Goal: Information Seeking & Learning: Find specific fact

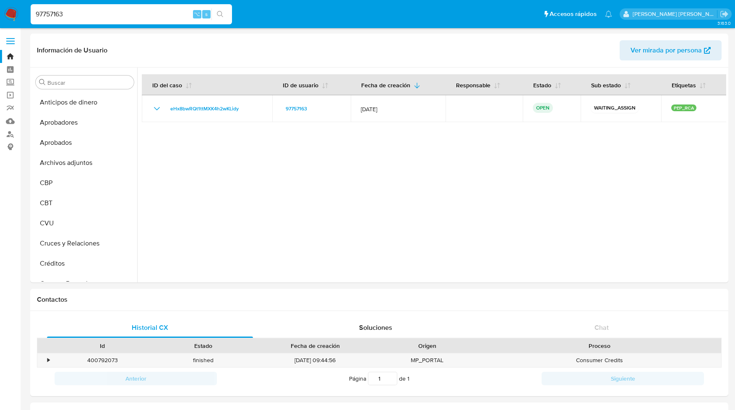
select select "10"
click at [11, 134] on link "Buscador de personas" at bounding box center [50, 134] width 100 height 13
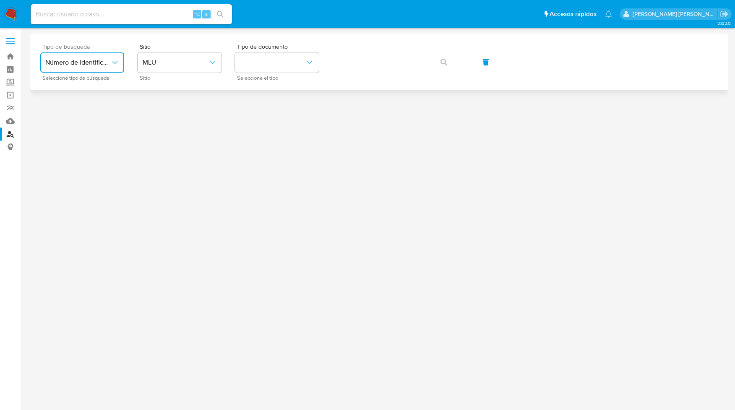
click at [116, 57] on button "Número de identificación" at bounding box center [82, 62] width 84 height 20
click at [73, 111] on div "User ID" at bounding box center [79, 114] width 69 height 20
click at [91, 68] on button "User ID" at bounding box center [82, 62] width 84 height 20
click at [95, 70] on button "User ID" at bounding box center [82, 62] width 84 height 20
click at [79, 88] on span "Número de identificación" at bounding box center [79, 89] width 69 height 17
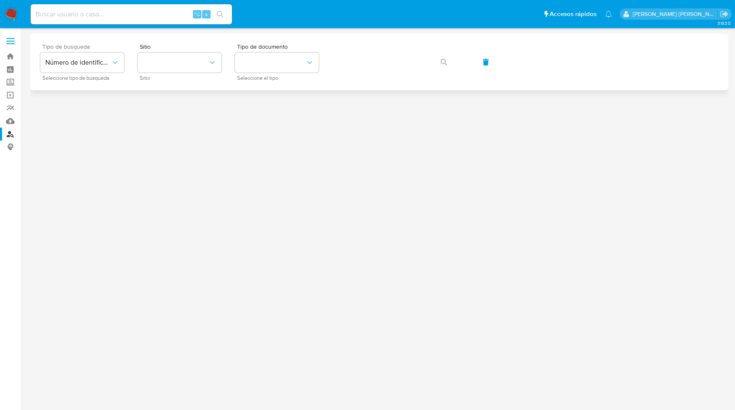
click at [113, 16] on input at bounding box center [131, 14] width 201 height 11
paste input "2019719"
type input "2019719"
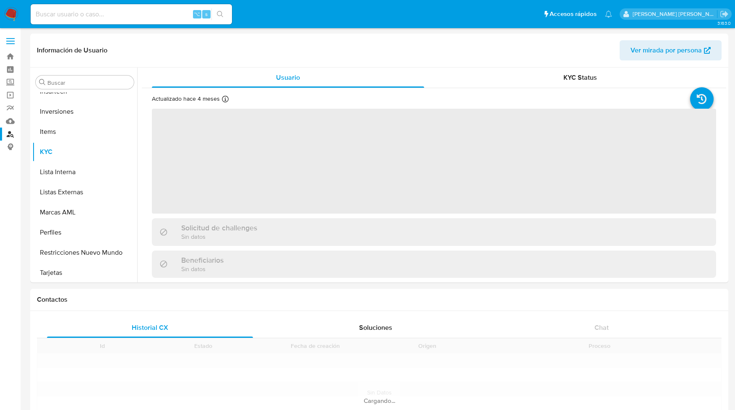
scroll to position [455, 0]
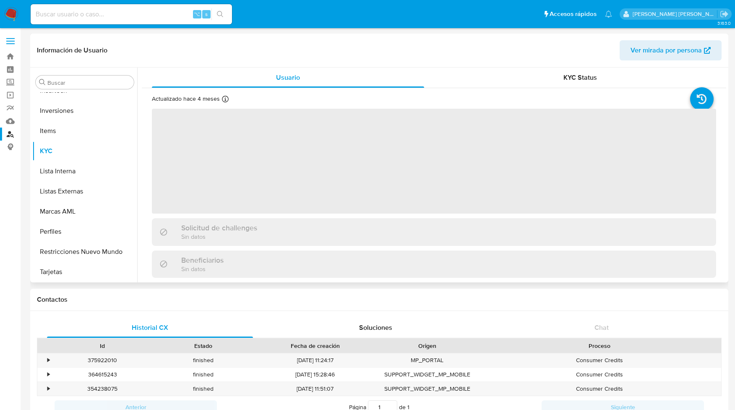
select select "10"
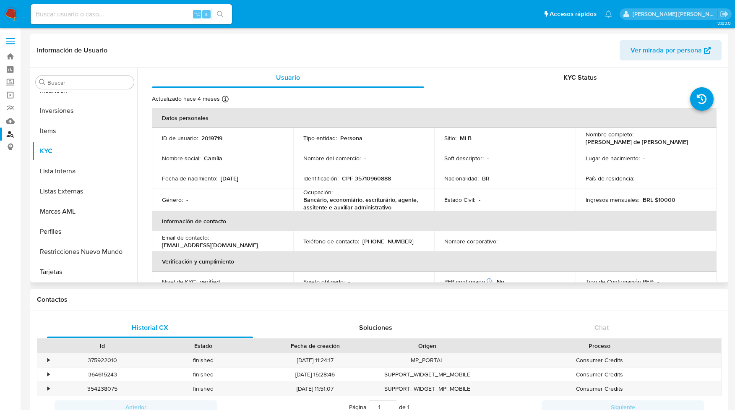
click at [359, 179] on p "CPF 35710960888" at bounding box center [366, 179] width 49 height 8
copy p "35710960888"
click at [399, 181] on div "Identificación : CPF 35710960888" at bounding box center [363, 179] width 121 height 8
drag, startPoint x: 395, startPoint y: 178, endPoint x: 354, endPoint y: 179, distance: 41.1
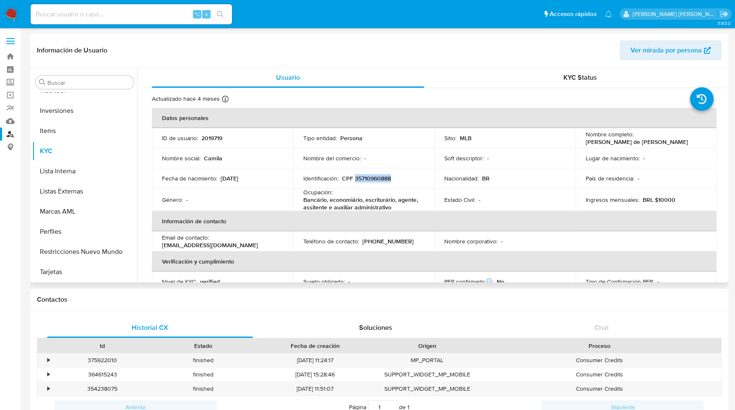
click at [354, 179] on div "Identificación : CPF 35710960888" at bounding box center [363, 179] width 121 height 8
copy p "35710960888"
click at [374, 179] on p "CPF 35710960888" at bounding box center [366, 179] width 49 height 8
copy p "35710960888"
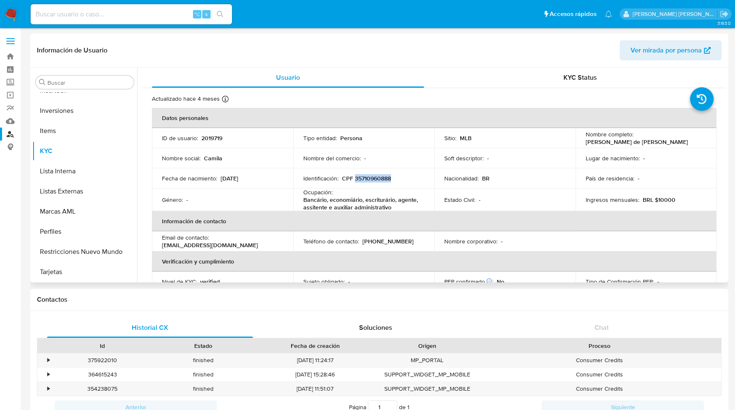
click at [380, 182] on p "CPF 35710960888" at bounding box center [366, 179] width 49 height 8
copy p "35710960888"
click at [365, 180] on p "CPF 35710960888" at bounding box center [366, 179] width 49 height 8
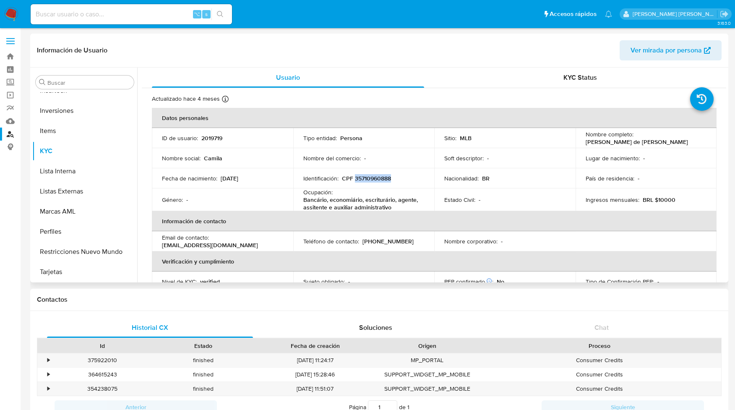
copy p "35710960888"
drag, startPoint x: 584, startPoint y: 141, endPoint x: 684, endPoint y: 143, distance: 99.9
click at [684, 143] on div "Nombre completo : Camila Assuncao de Oliveira Fermino" at bounding box center [646, 137] width 121 height 15
copy p "Camila Assuncao de Oliveira Fermino"
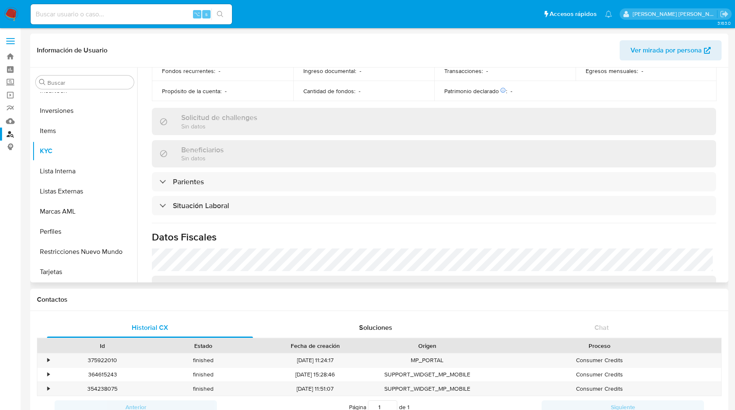
scroll to position [253, 0]
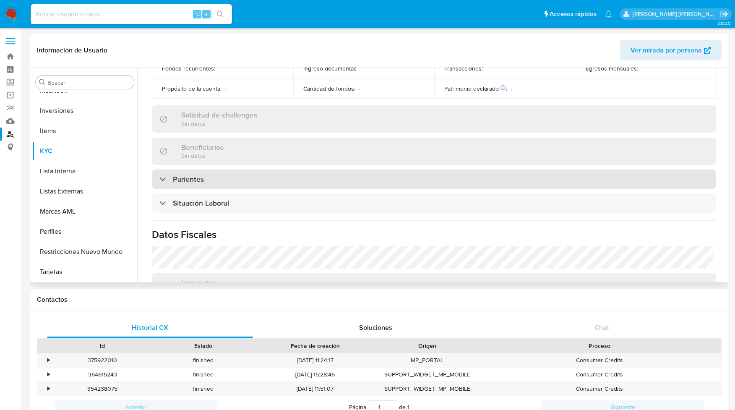
click at [159, 179] on div at bounding box center [159, 179] width 0 height 0
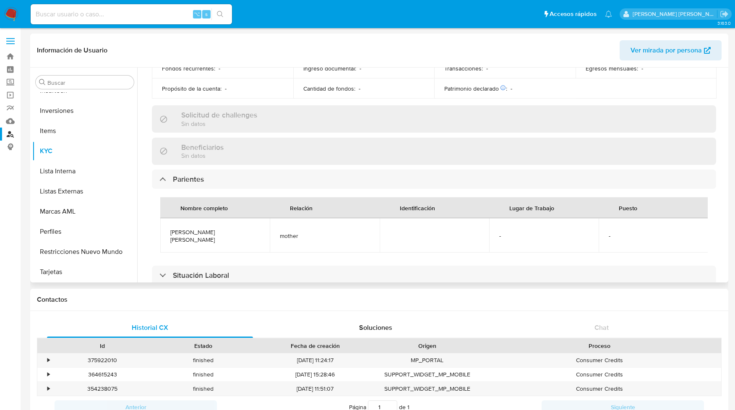
drag, startPoint x: 172, startPoint y: 232, endPoint x: 239, endPoint y: 247, distance: 68.8
click at [239, 247] on td "ROSANGELA GONCALVES LINDOLFO ASSUNCAO" at bounding box center [214, 235] width 109 height 34
copy span "ROSANGELA GONCALVES LINDOLFO ASSUNCAO"
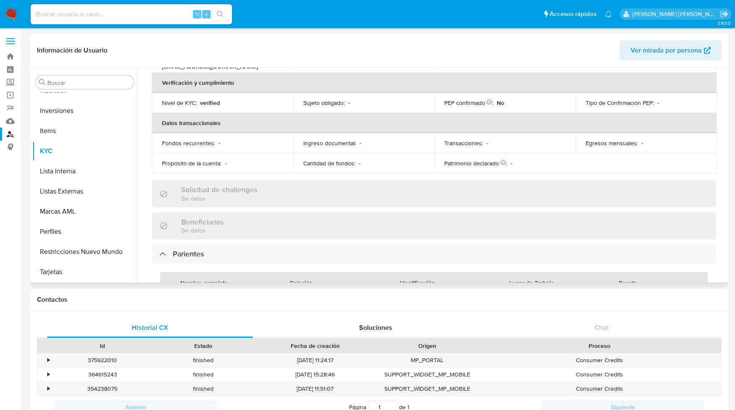
scroll to position [0, 0]
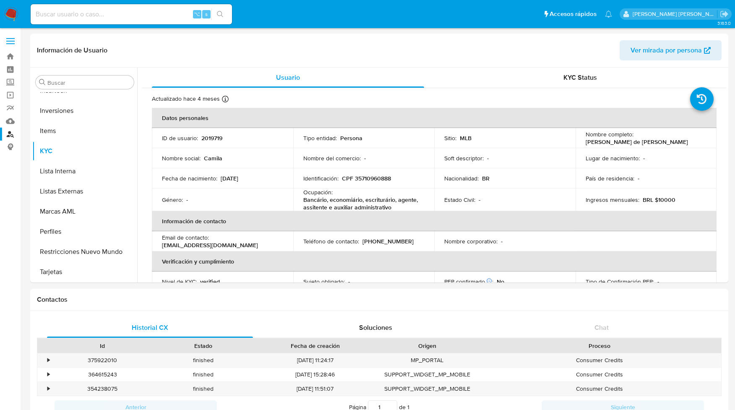
click at [56, 13] on input at bounding box center [131, 14] width 201 height 11
paste input "201850775"
type input "201850775"
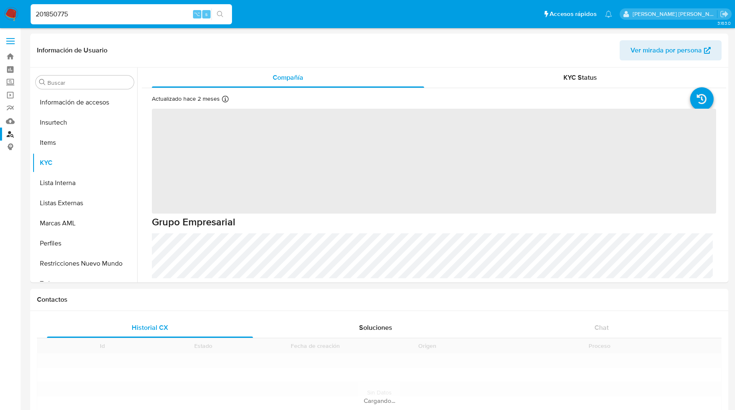
scroll to position [414, 0]
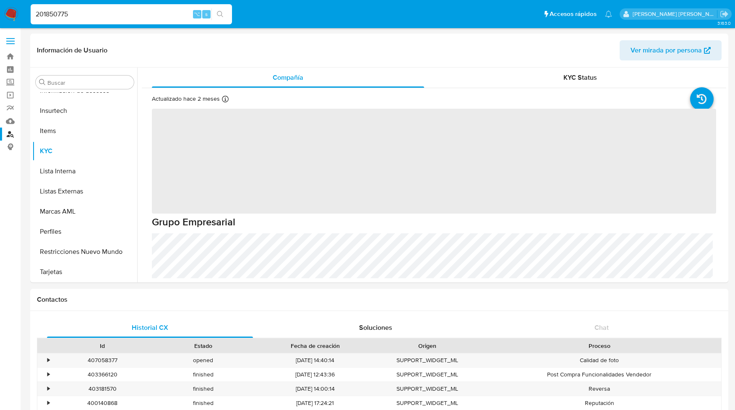
select select "10"
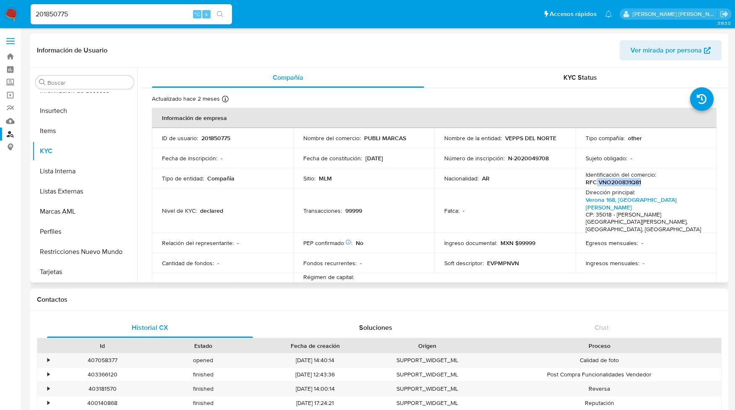
drag, startPoint x: 640, startPoint y: 182, endPoint x: 594, endPoint y: 183, distance: 45.7
click at [594, 183] on div "Identificación del comercio : RFC VNO200831Q81" at bounding box center [646, 178] width 121 height 15
copy p "VNO200831Q81"
click at [599, 182] on p "RFC VNO200831Q81" at bounding box center [613, 182] width 55 height 8
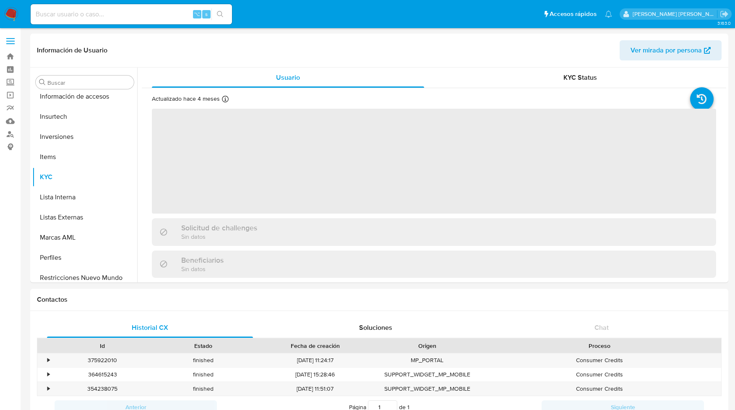
scroll to position [455, 0]
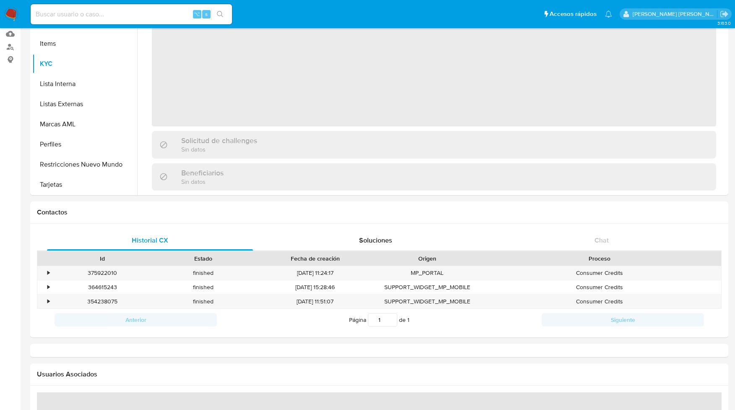
select select "10"
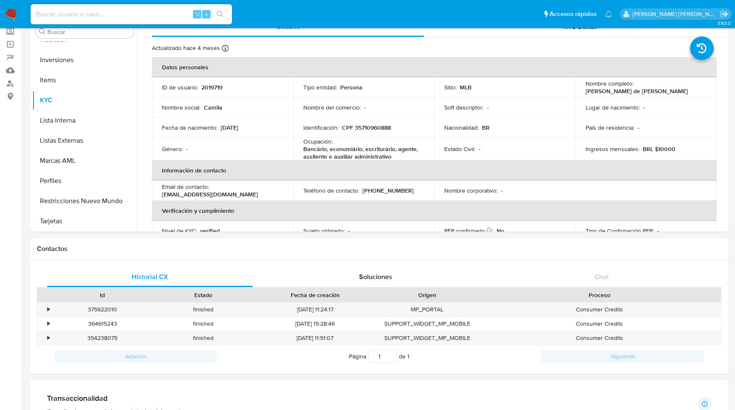
scroll to position [33, 0]
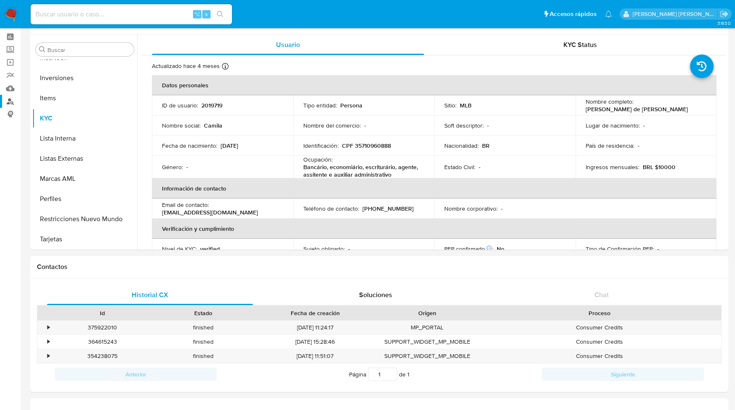
click at [11, 101] on link "Buscador de personas" at bounding box center [50, 101] width 100 height 13
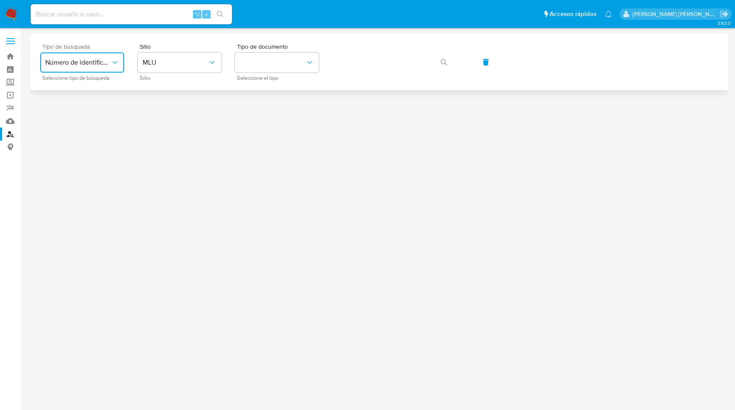
click at [85, 67] on button "Número de identificación" at bounding box center [82, 62] width 84 height 20
click at [81, 86] on span "Número de identificación" at bounding box center [79, 89] width 69 height 17
click at [160, 60] on button "site_id" at bounding box center [180, 62] width 84 height 20
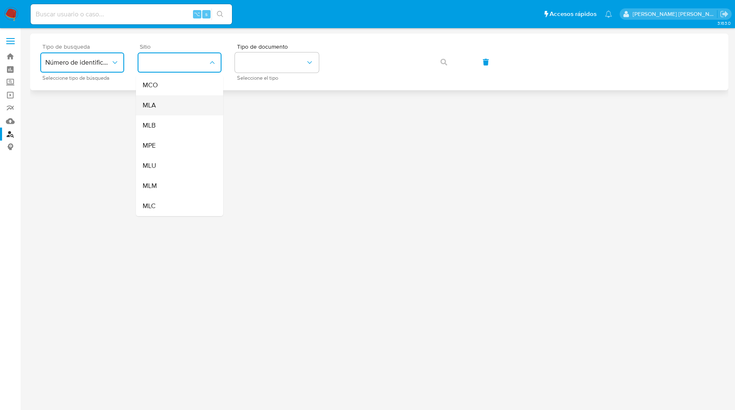
click at [161, 109] on div "MLA" at bounding box center [177, 105] width 69 height 20
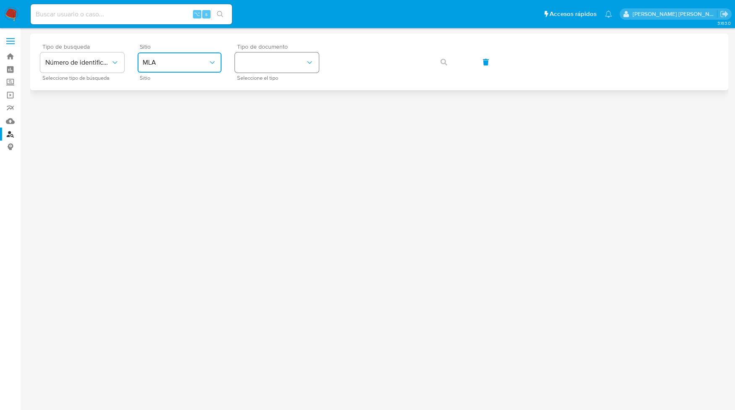
click at [278, 60] on button "identificationType" at bounding box center [277, 62] width 84 height 20
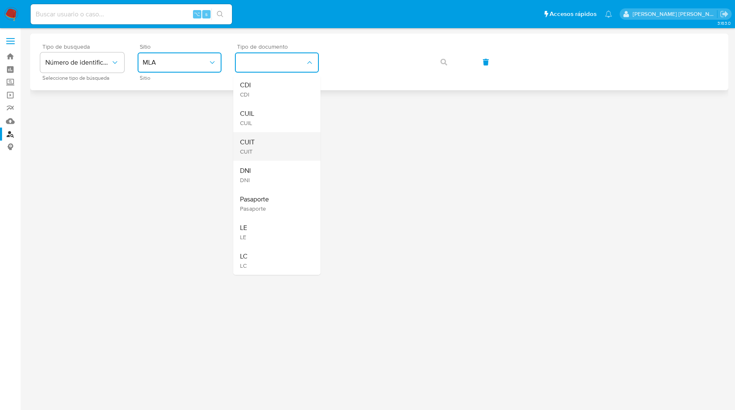
click at [263, 150] on div "CUIT CUIT" at bounding box center [274, 146] width 69 height 29
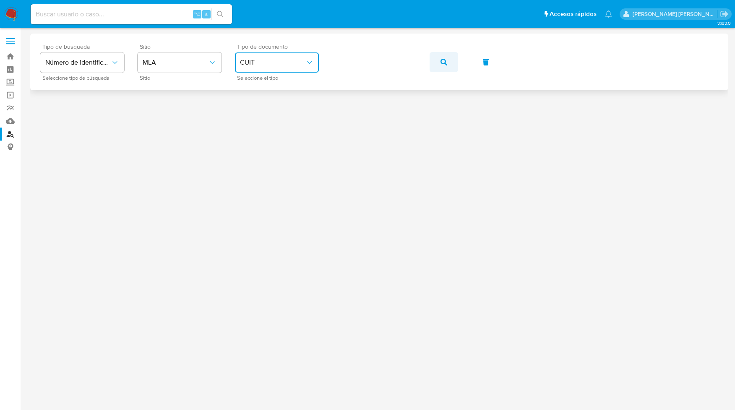
click at [439, 60] on button "button" at bounding box center [444, 62] width 29 height 20
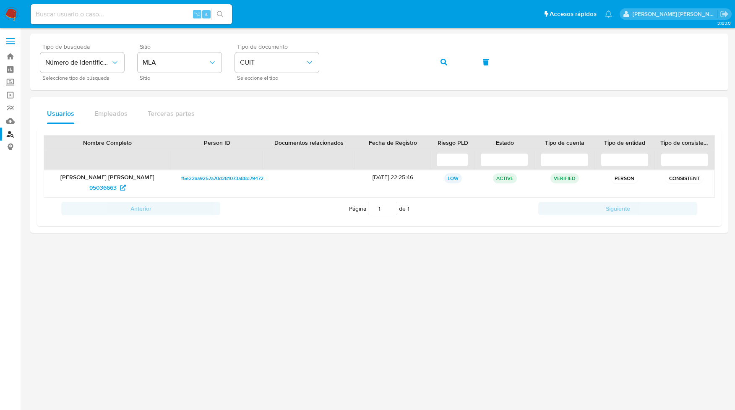
click at [84, 13] on input at bounding box center [131, 14] width 201 height 11
paste input "175924086"
type input "175924086"
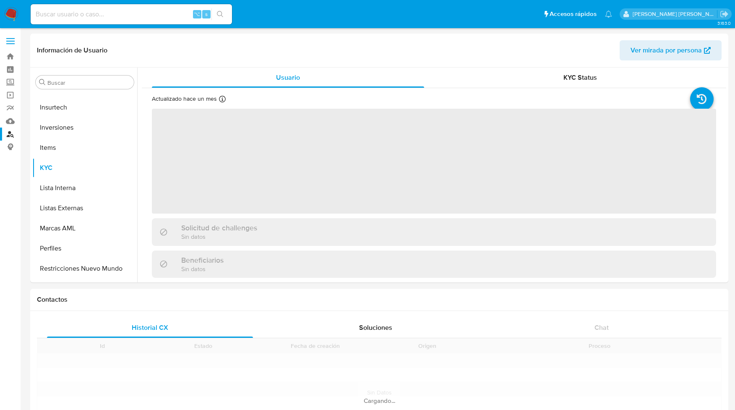
scroll to position [455, 0]
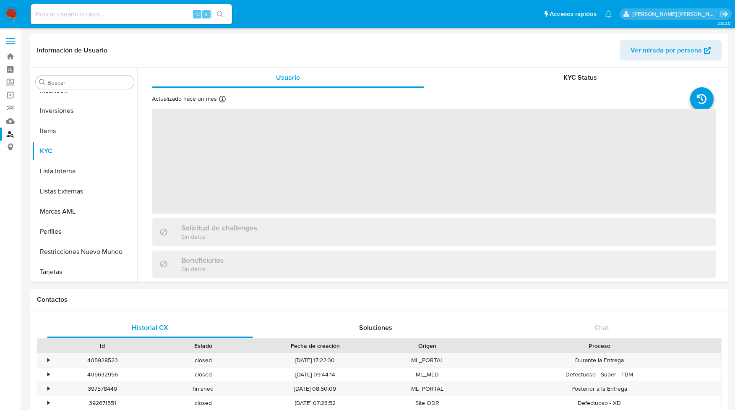
select select "10"
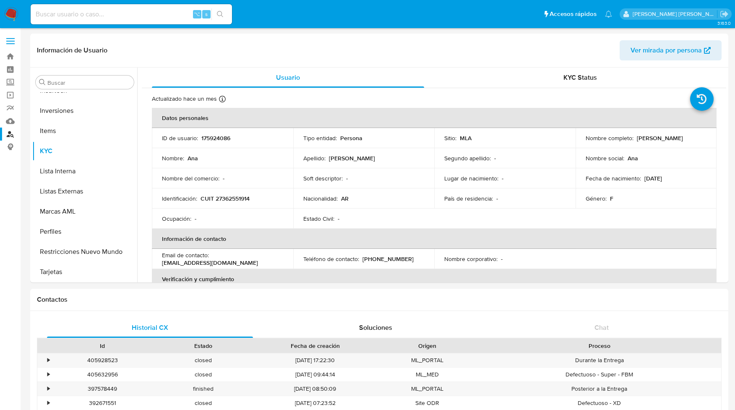
click at [89, 16] on input at bounding box center [131, 14] width 201 height 11
paste input "1207058525"
type input "1207058525"
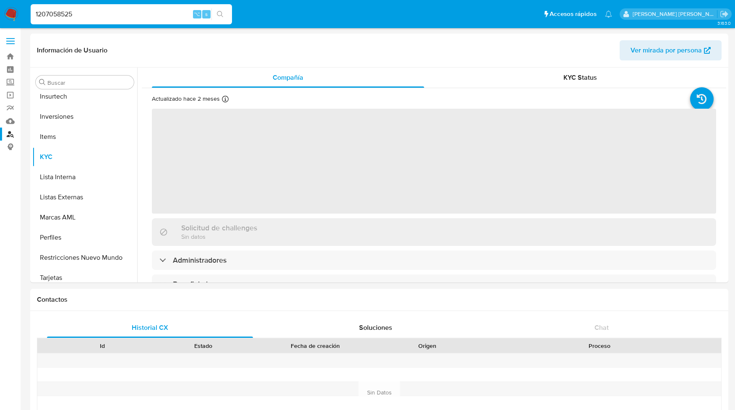
scroll to position [455, 0]
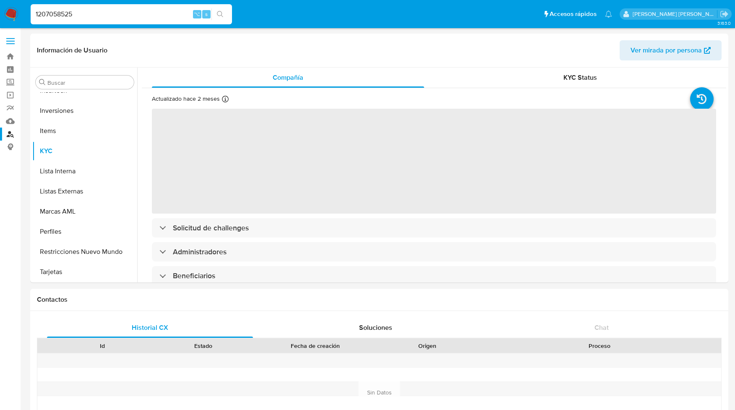
select select "10"
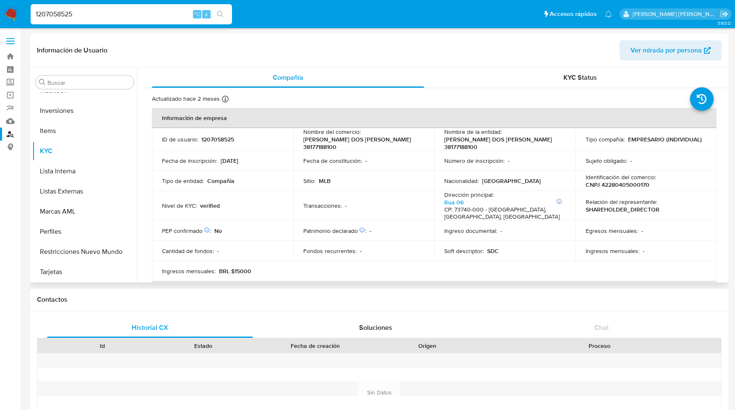
click at [613, 182] on p "CNPJ 42280405000170" at bounding box center [618, 185] width 64 height 8
copy p "42280405000170"
click at [629, 182] on p "CNPJ 42280405000170" at bounding box center [618, 185] width 64 height 8
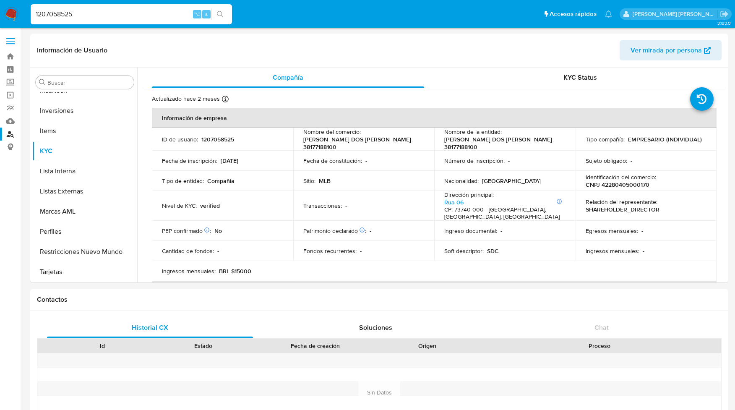
drag, startPoint x: 76, startPoint y: 17, endPoint x: 5, endPoint y: 17, distance: 70.5
click at [5, 17] on nav "Pausado Ver notificaciones 1207058525 ⌥ s Accesos rápidos Presiona las siguient…" at bounding box center [367, 14] width 735 height 28
paste input "190040127"
type input "190040127"
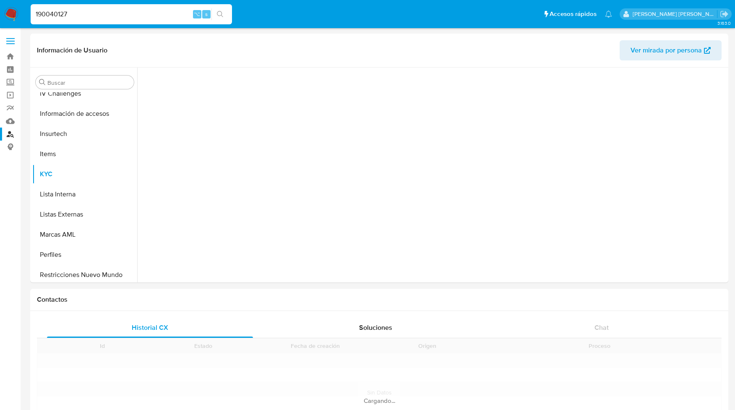
scroll to position [414, 0]
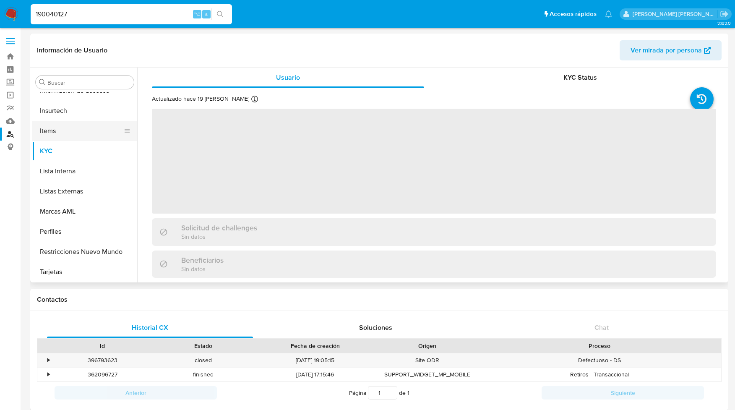
select select "10"
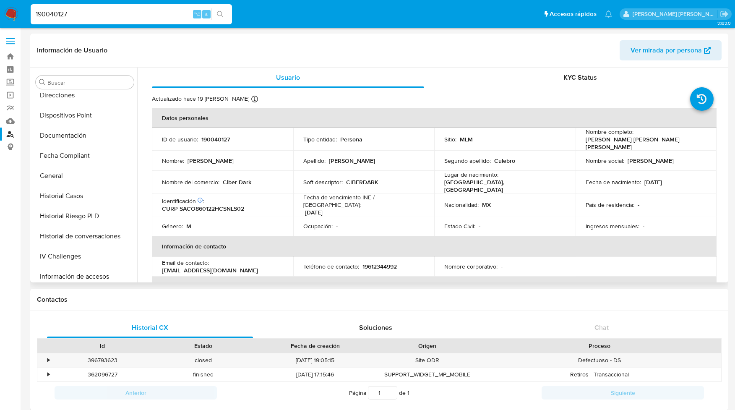
scroll to position [252, 0]
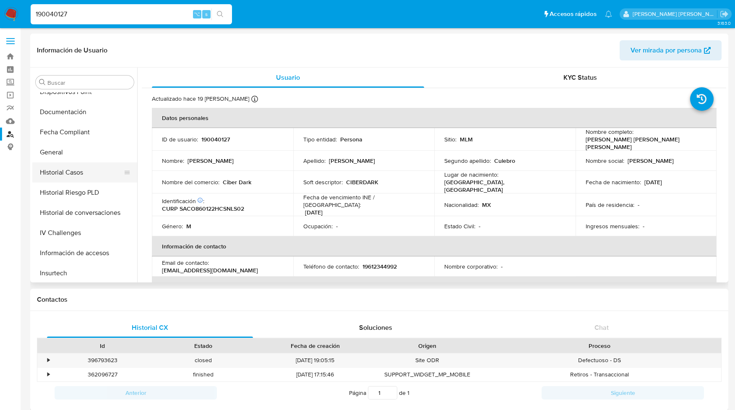
click at [65, 172] on button "Historial Casos" at bounding box center [81, 172] width 98 height 20
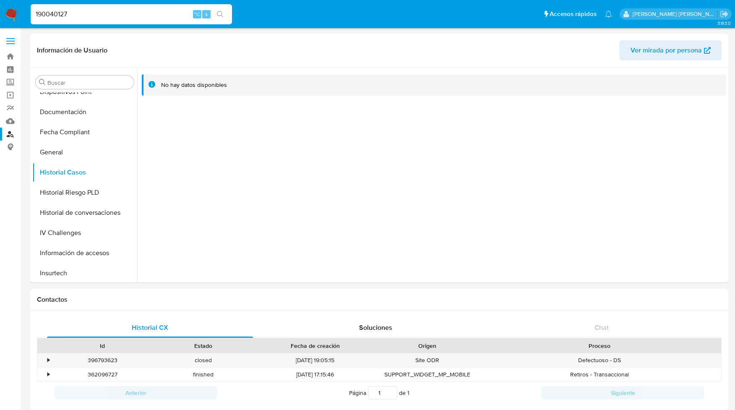
drag, startPoint x: 69, startPoint y: 15, endPoint x: 2, endPoint y: 14, distance: 67.1
click at [2, 14] on nav "Pausado Ver notificaciones 190040127 ⌥ s Accesos rápidos Presiona las siguiente…" at bounding box center [367, 14] width 735 height 28
paste input "2444529751"
type input "2444529751"
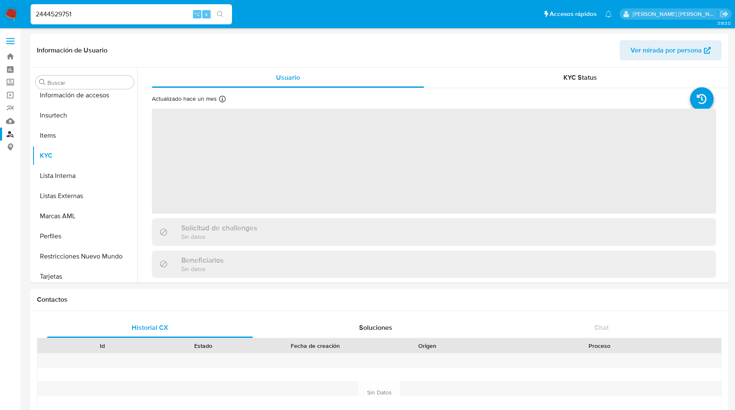
scroll to position [414, 0]
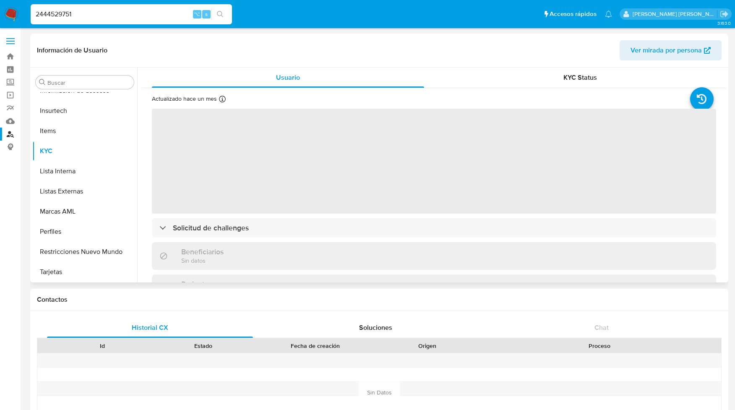
select select "10"
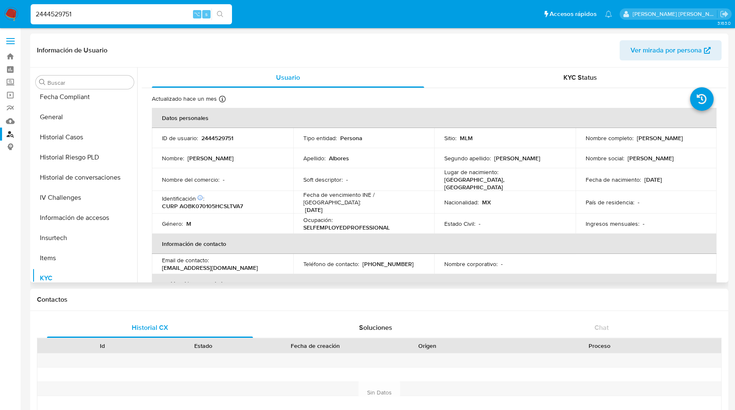
scroll to position [287, 0]
click at [73, 139] on button "Historial Casos" at bounding box center [81, 138] width 98 height 20
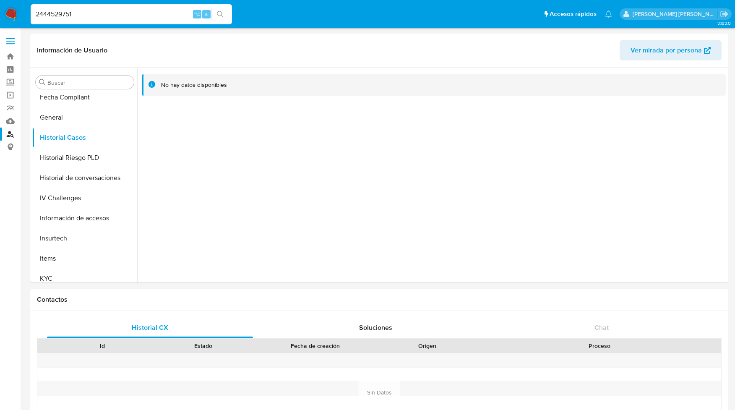
click at [78, 13] on input "2444529751" at bounding box center [131, 14] width 201 height 11
drag, startPoint x: 78, startPoint y: 13, endPoint x: 7, endPoint y: 21, distance: 71.4
click at [7, 21] on nav "Pausado Ver notificaciones 2444529751 ⌥ s Accesos rápidos Presiona las siguient…" at bounding box center [367, 14] width 735 height 28
paste input "78361055"
type input "78361055"
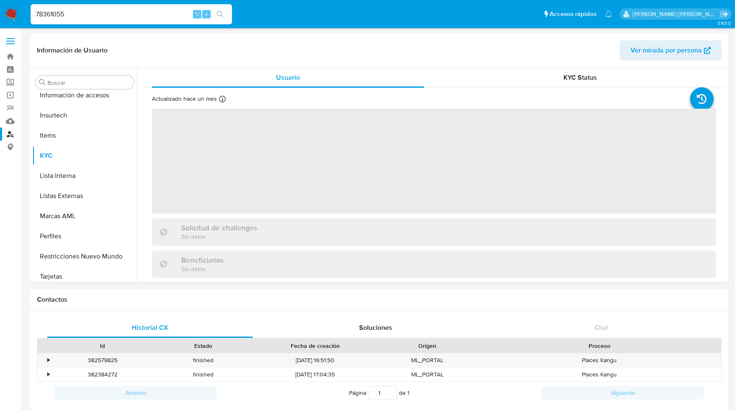
scroll to position [414, 0]
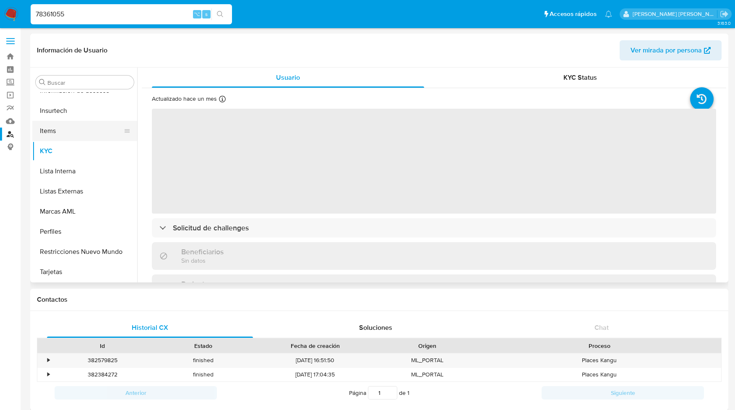
select select "10"
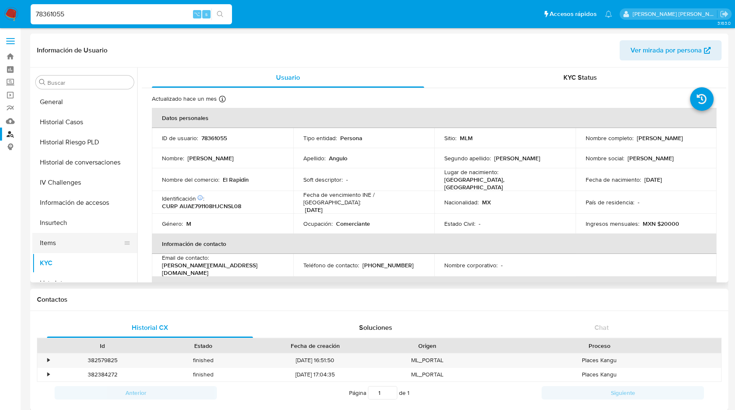
scroll to position [294, 0]
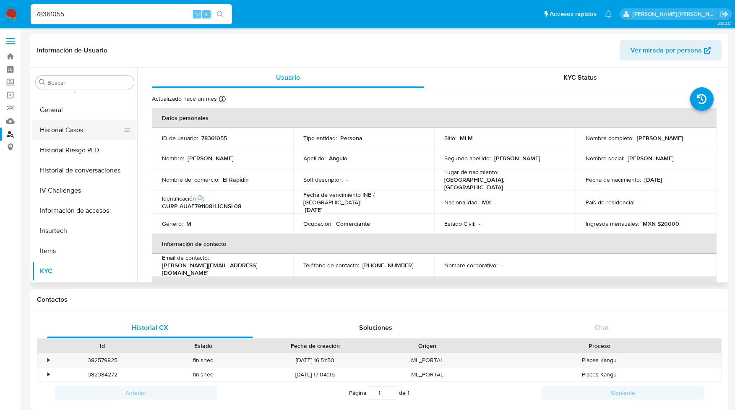
click at [83, 131] on button "Historial Casos" at bounding box center [81, 130] width 98 height 20
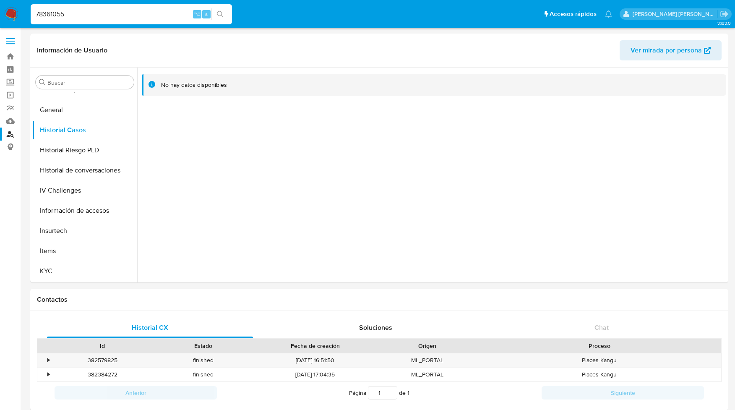
click at [49, 15] on input "78361055" at bounding box center [131, 14] width 201 height 11
paste input "133517258"
type input "133517258"
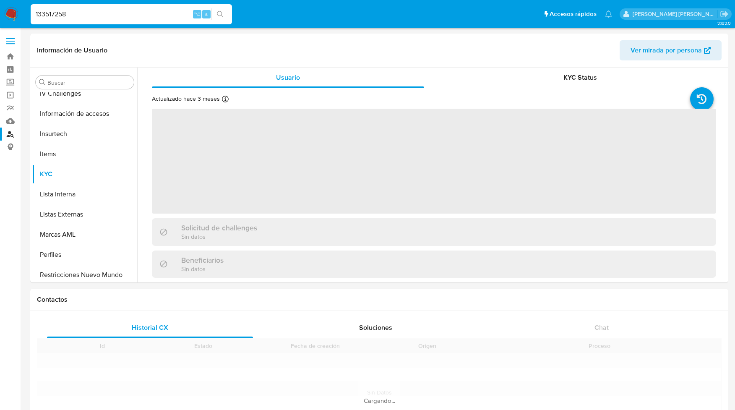
scroll to position [414, 0]
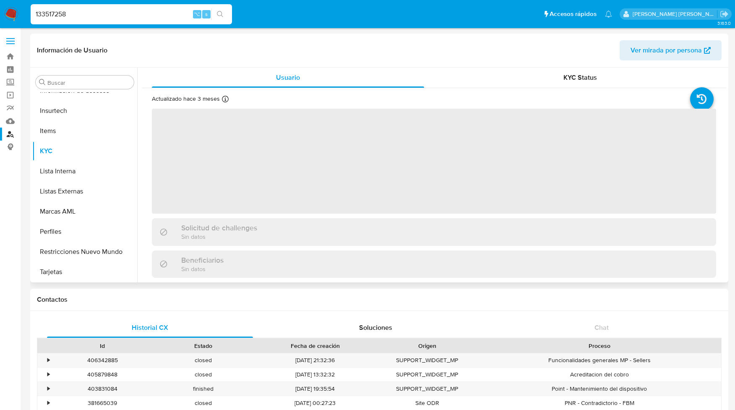
select select "10"
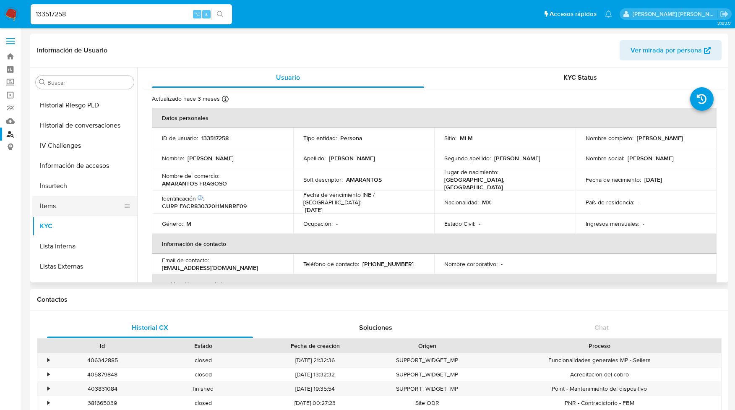
scroll to position [274, 0]
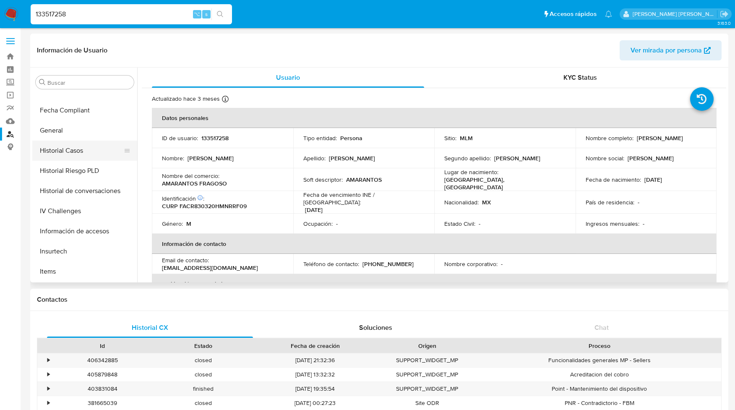
click at [73, 146] on button "Historial Casos" at bounding box center [81, 151] width 98 height 20
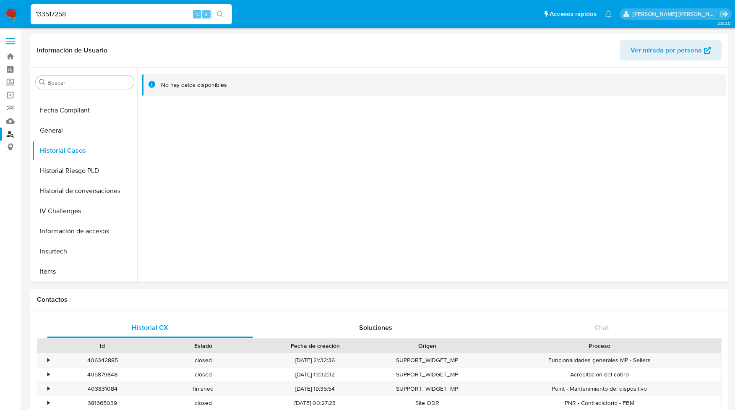
click at [55, 10] on input "133517258" at bounding box center [131, 14] width 201 height 11
paste input "832591123"
type input "832591123"
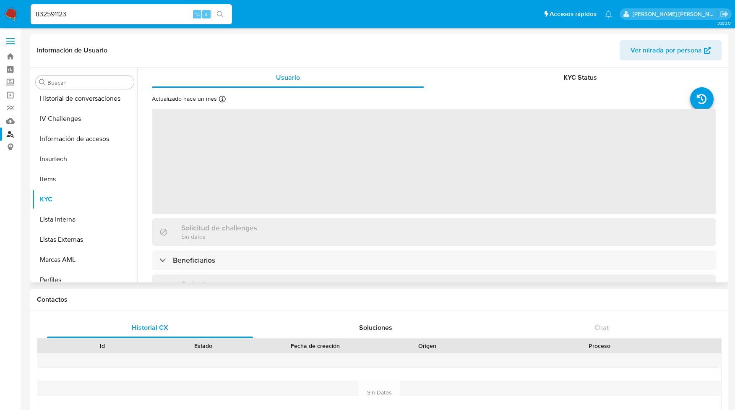
scroll to position [414, 0]
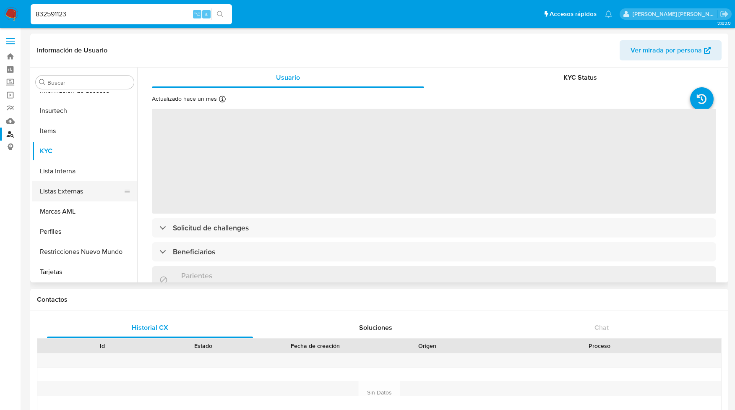
select select "10"
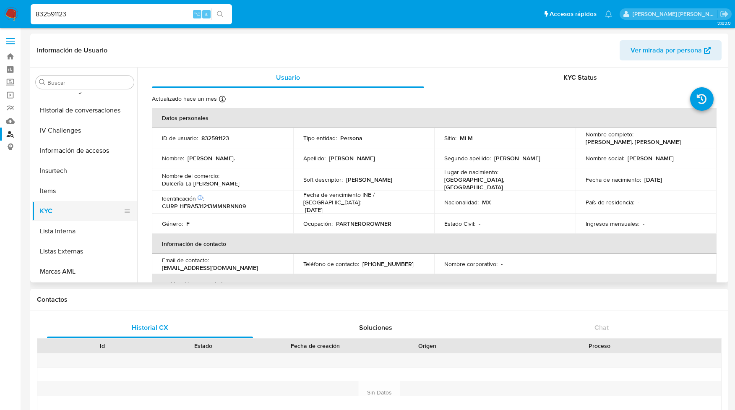
scroll to position [301, 0]
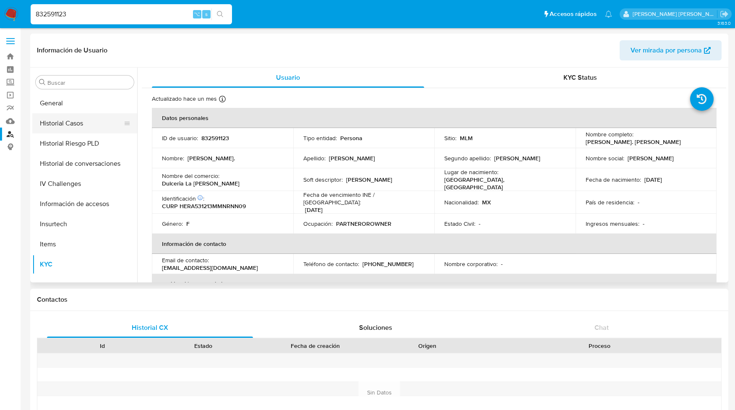
click at [75, 123] on button "Historial Casos" at bounding box center [81, 123] width 98 height 20
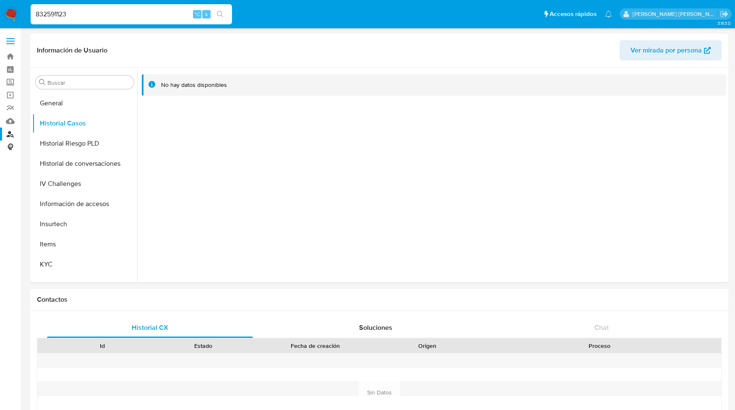
click at [10, 148] on link "Consolidado" at bounding box center [50, 147] width 100 height 13
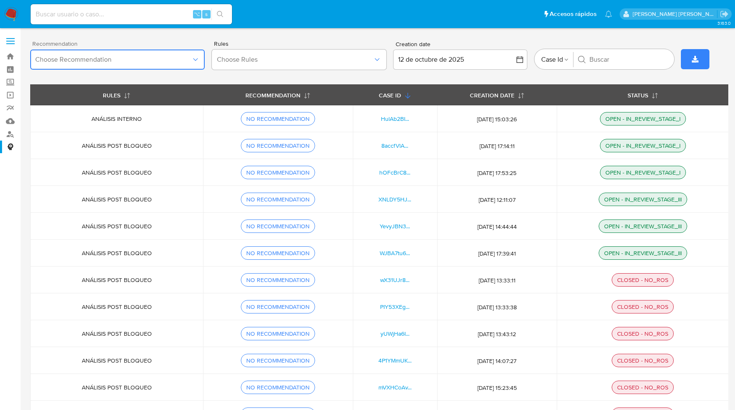
click at [169, 52] on button "Choose Recommendation" at bounding box center [117, 60] width 175 height 20
click at [267, 51] on button "Choose Rules" at bounding box center [299, 60] width 175 height 20
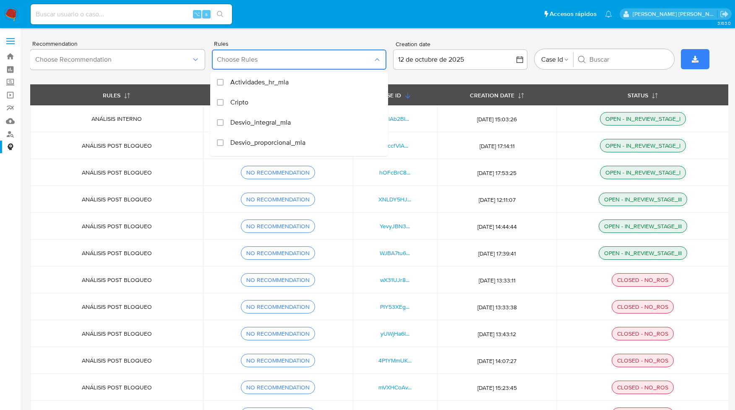
click at [320, 34] on div "Recommendation Choose Recommendation Rules Choose Rules Actividades_hr_mla Crip…" at bounding box center [379, 59] width 698 height 51
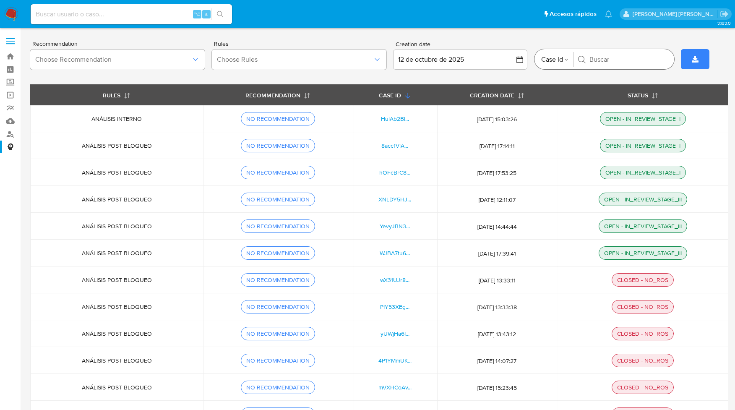
click at [557, 59] on span "Case Id" at bounding box center [552, 59] width 22 height 18
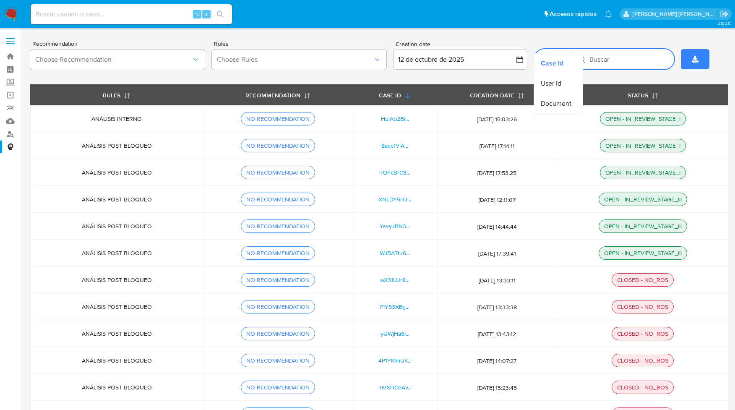
click at [609, 58] on input "Buscar" at bounding box center [628, 59] width 78 height 8
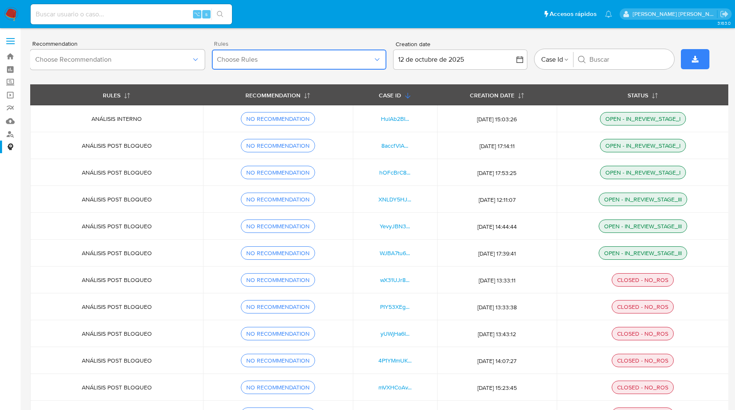
click at [324, 56] on span "Choose Rules" at bounding box center [295, 59] width 156 height 8
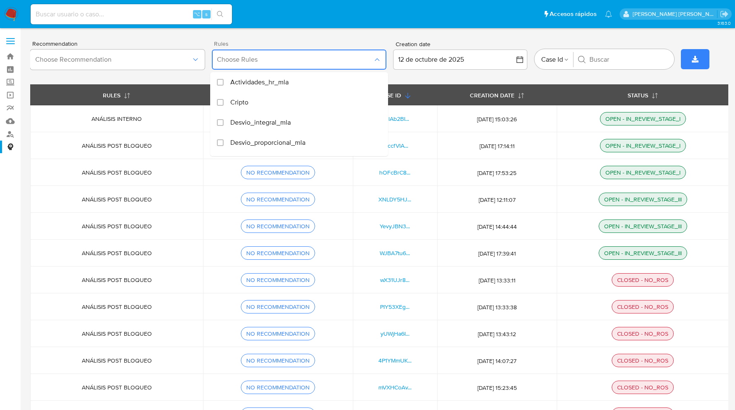
click at [324, 56] on span "Choose Rules" at bounding box center [295, 59] width 156 height 8
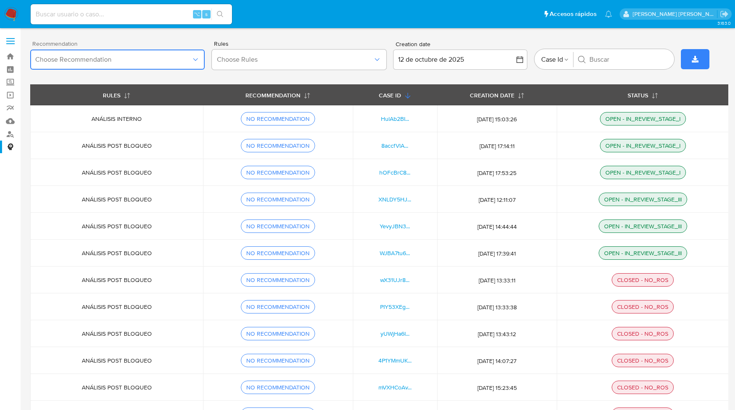
click at [169, 57] on span "Choose Recommendation" at bounding box center [113, 59] width 156 height 8
click at [13, 43] on span at bounding box center [10, 43] width 8 height 1
click at [0, 0] on input "checkbox" at bounding box center [0, 0] width 0 height 0
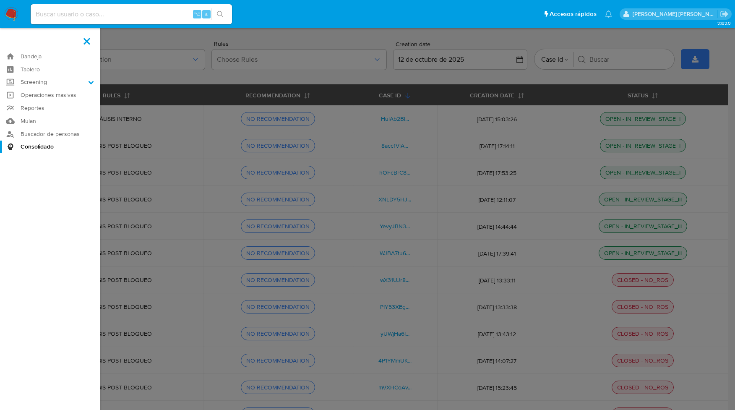
click at [154, 40] on label at bounding box center [367, 205] width 735 height 410
click at [0, 0] on input "checkbox" at bounding box center [0, 0] width 0 height 0
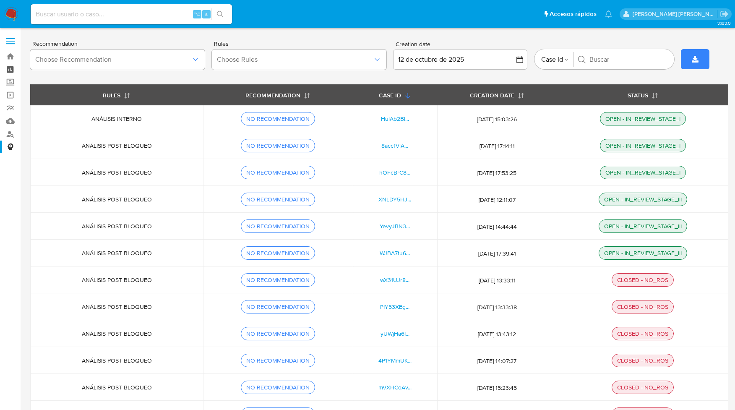
click at [13, 71] on link "Tablero" at bounding box center [50, 69] width 100 height 13
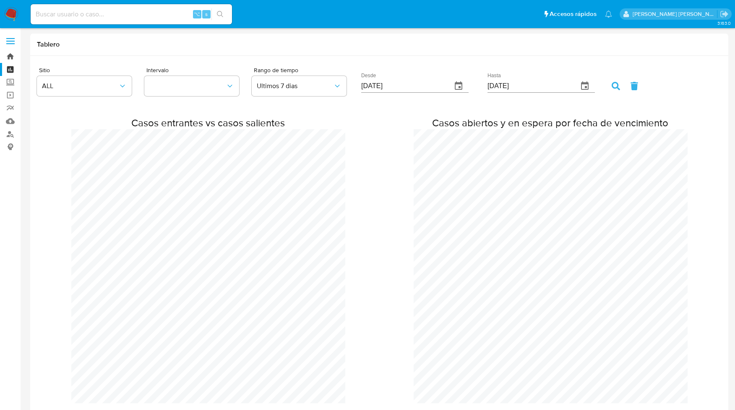
click at [13, 58] on link "Bandeja" at bounding box center [50, 56] width 100 height 13
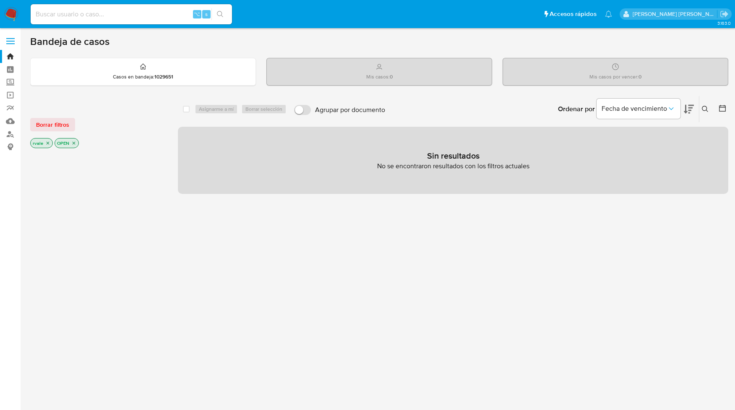
click at [86, 14] on input at bounding box center [131, 14] width 201 height 11
paste input "825149990"
type input "825149990"
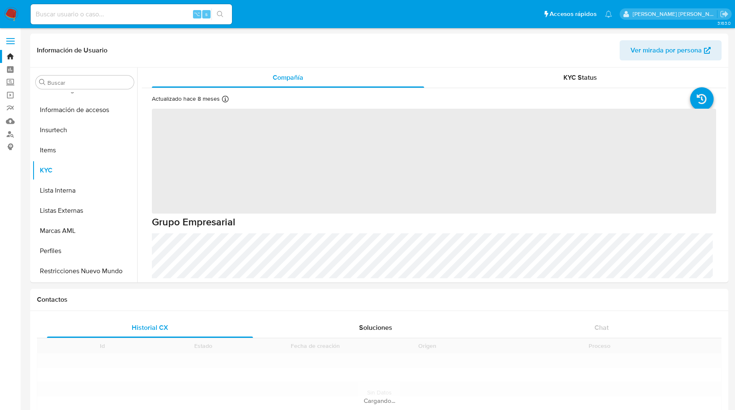
scroll to position [414, 0]
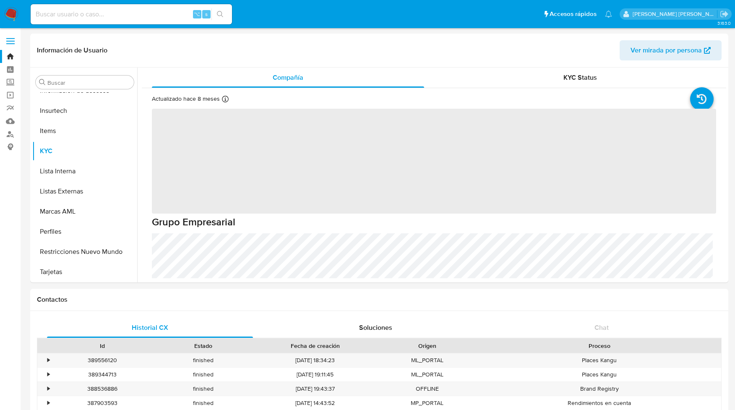
select select "10"
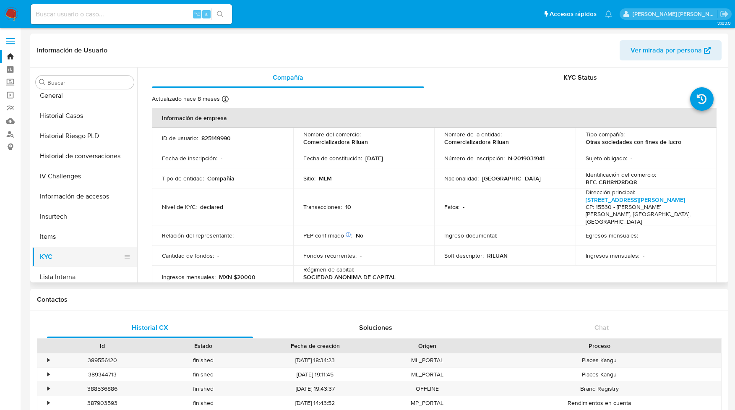
scroll to position [247, 0]
click at [63, 175] on button "Historial Casos" at bounding box center [81, 177] width 98 height 20
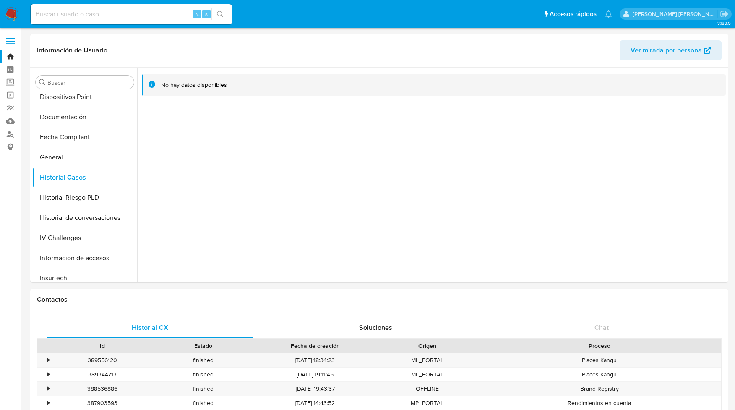
click at [133, 16] on input at bounding box center [131, 14] width 201 height 11
paste input "721169640"
type input "721169640"
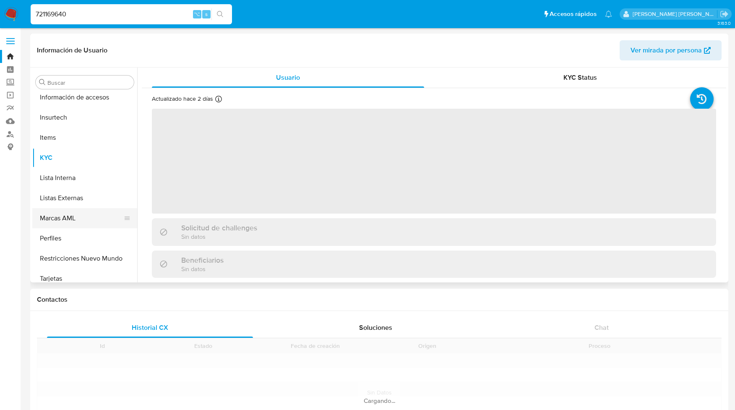
scroll to position [414, 0]
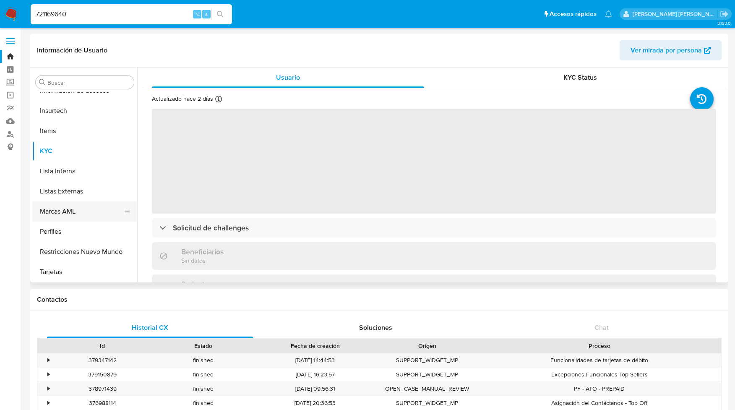
select select "10"
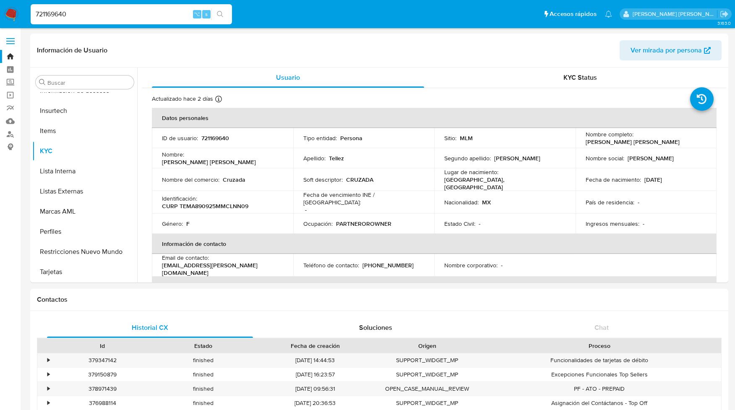
drag, startPoint x: 70, startPoint y: 18, endPoint x: 14, endPoint y: 16, distance: 55.8
click at [14, 16] on nav "Pausado Ver notificaciones 721169640 ⌥ s Accesos rápidos Presiona las siguiente…" at bounding box center [367, 14] width 735 height 28
paste input "327387849"
type input "327387849"
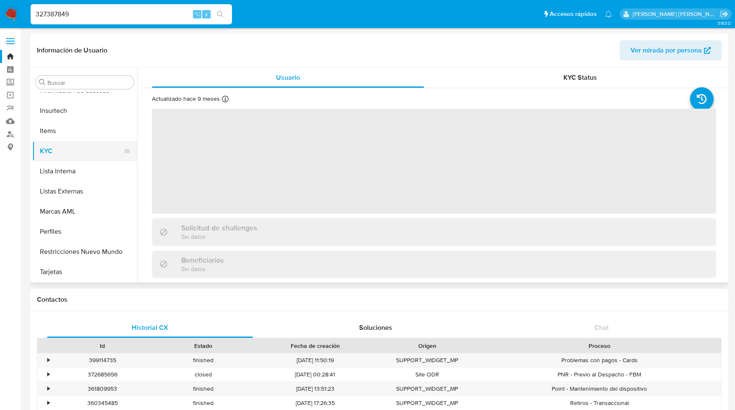
select select "10"
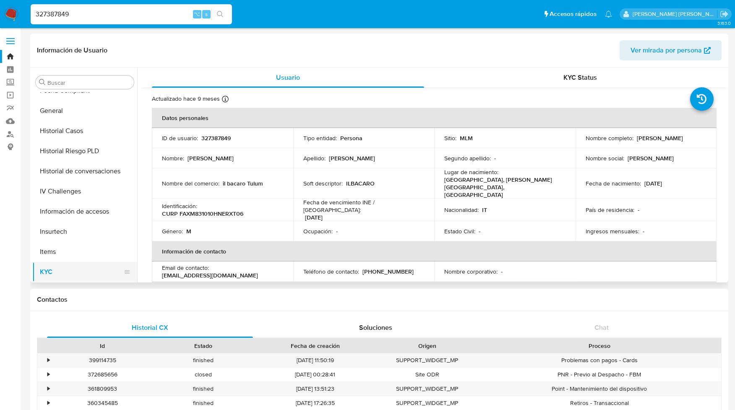
scroll to position [281, 0]
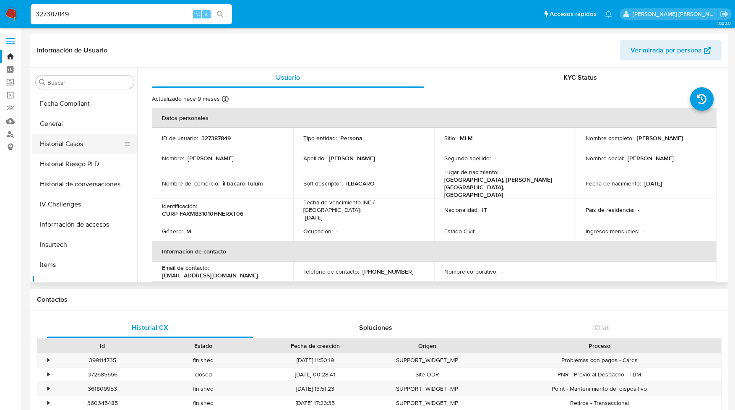
click at [82, 142] on button "Historial Casos" at bounding box center [81, 144] width 98 height 20
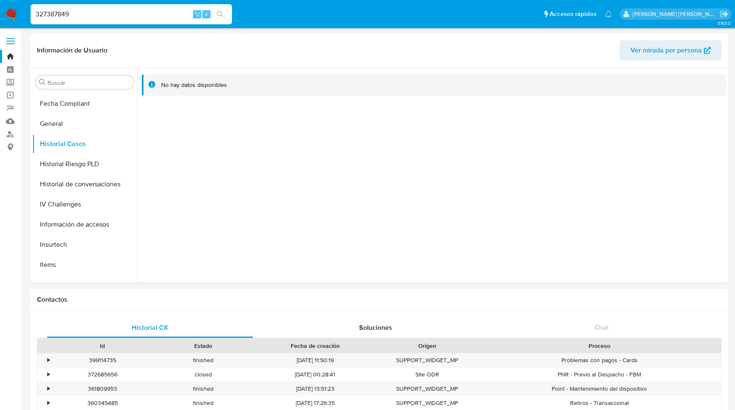
drag, startPoint x: 75, startPoint y: 16, endPoint x: -3, endPoint y: 13, distance: 78.1
paste input "1820622710"
type input "1820622710"
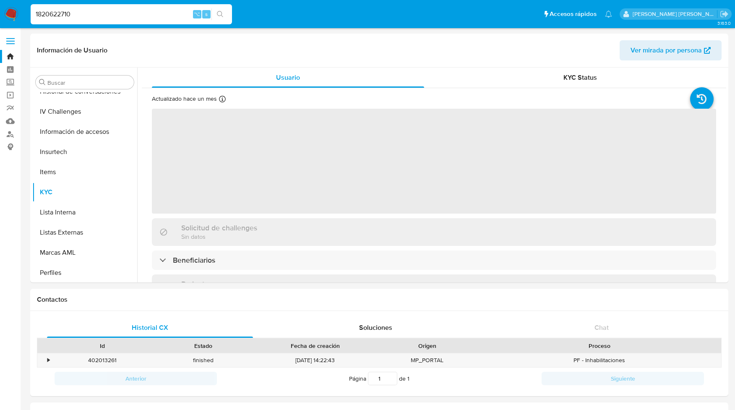
scroll to position [414, 0]
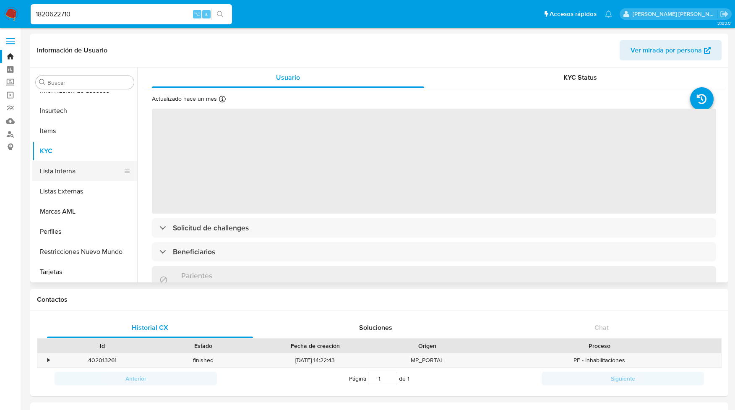
select select "10"
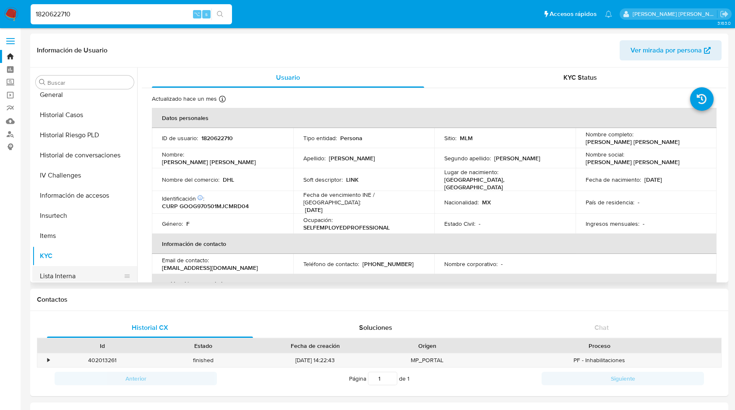
scroll to position [300, 0]
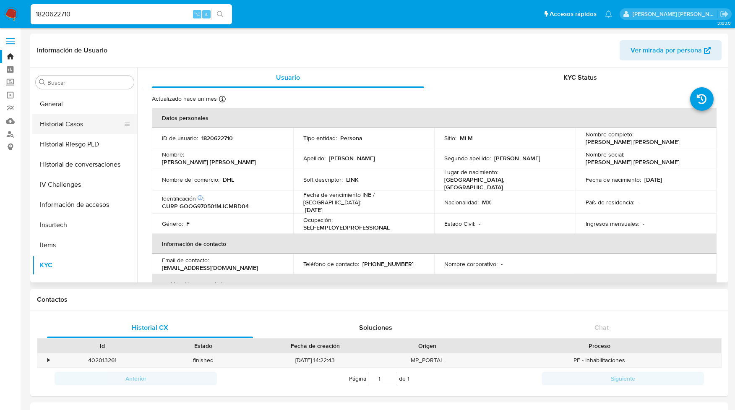
click at [75, 121] on button "Historial Casos" at bounding box center [81, 124] width 98 height 20
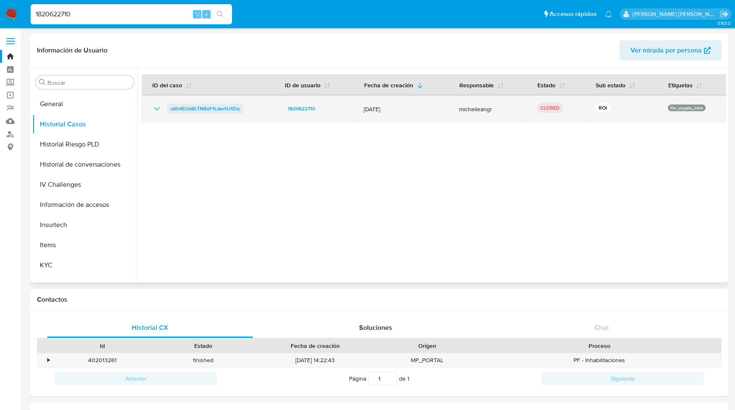
click at [183, 108] on span "uKh4EUxBLTNBzF1LderHJ1Dq" at bounding box center [204, 109] width 69 height 10
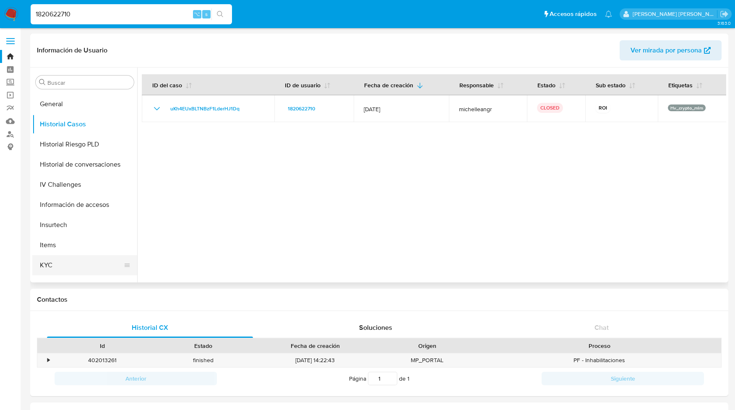
click at [48, 267] on button "KYC" at bounding box center [81, 265] width 98 height 20
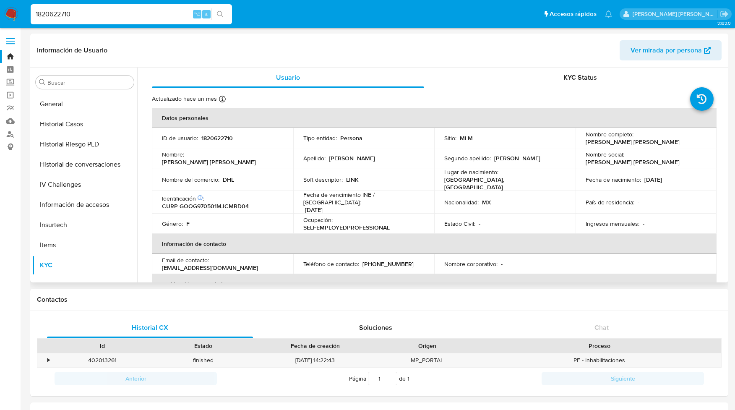
click at [161, 201] on td "Identificación CIC: 180515378 : CURP GOOG970501MJCMRD04" at bounding box center [222, 202] width 141 height 23
drag, startPoint x: 162, startPoint y: 201, endPoint x: 250, endPoint y: 203, distance: 87.7
click at [250, 203] on div "Identificación CIC: 180515378 : CURP GOOG970501MJCMRD04" at bounding box center [222, 202] width 121 height 15
copy p "CURP GOOG970501MJCMRD04"
click at [222, 203] on p "CURP GOOG970501MJCMRD04" at bounding box center [205, 206] width 87 height 8
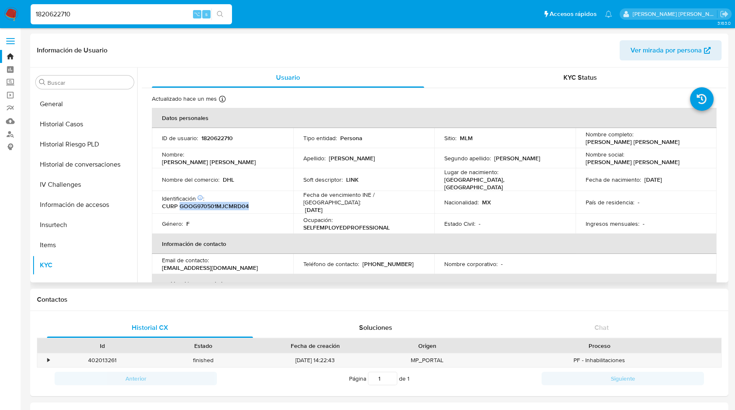
click at [222, 203] on p "CURP GOOG970501MJCMRD04" at bounding box center [205, 206] width 87 height 8
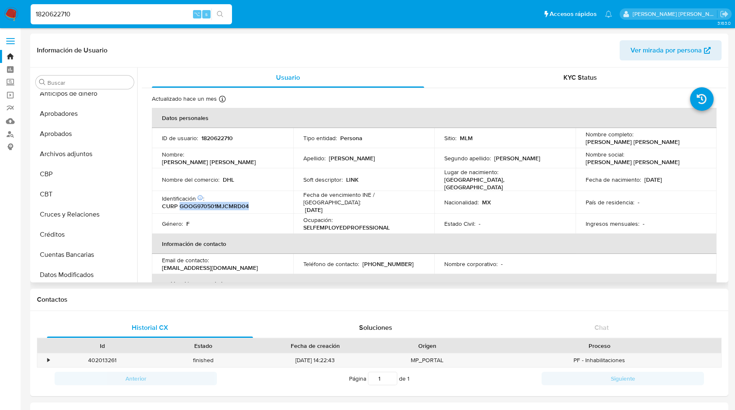
scroll to position [0, 0]
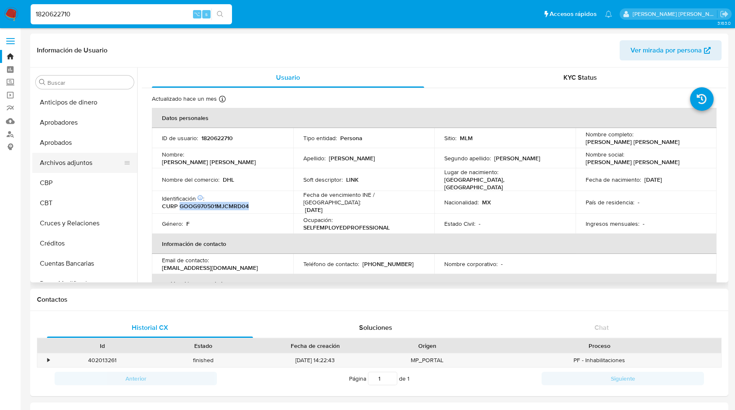
click at [72, 163] on button "Archivos adjuntos" at bounding box center [81, 163] width 98 height 20
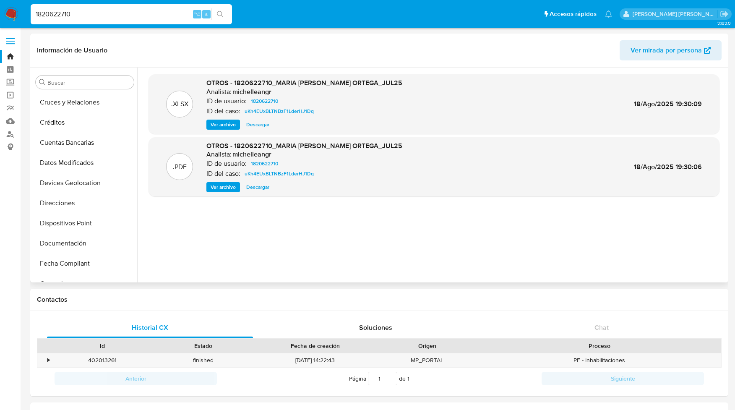
scroll to position [122, 0]
click at [57, 245] on button "Documentación" at bounding box center [81, 242] width 98 height 20
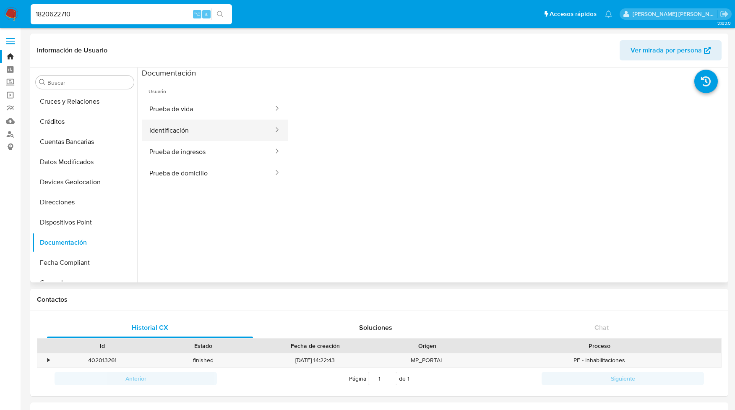
click at [172, 132] on button "Identificación" at bounding box center [208, 130] width 133 height 21
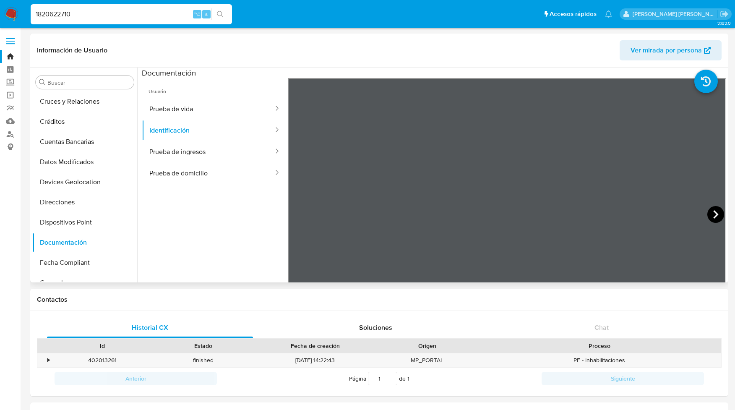
click at [712, 214] on icon at bounding box center [715, 214] width 17 height 17
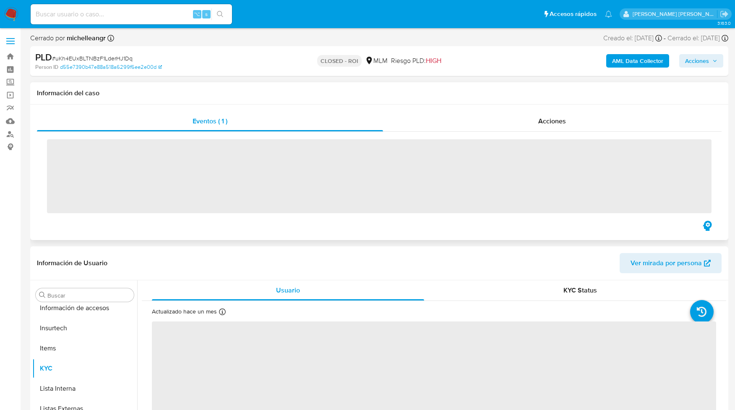
scroll to position [415, 0]
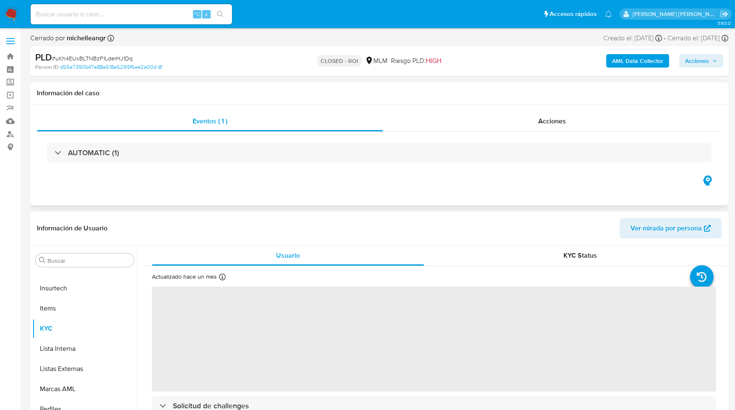
select select "10"
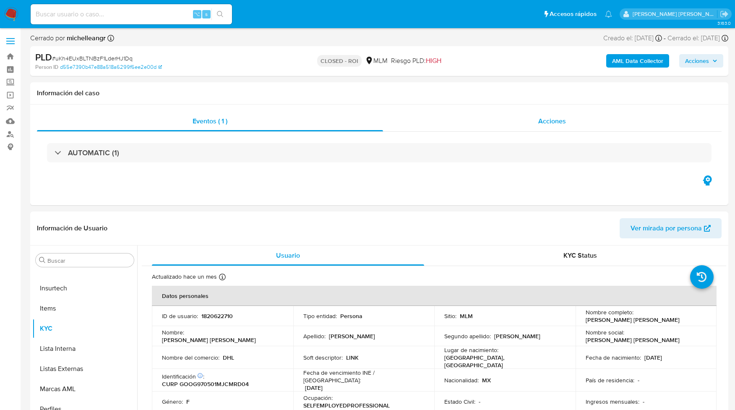
click at [546, 120] on span "Acciones" at bounding box center [552, 121] width 28 height 10
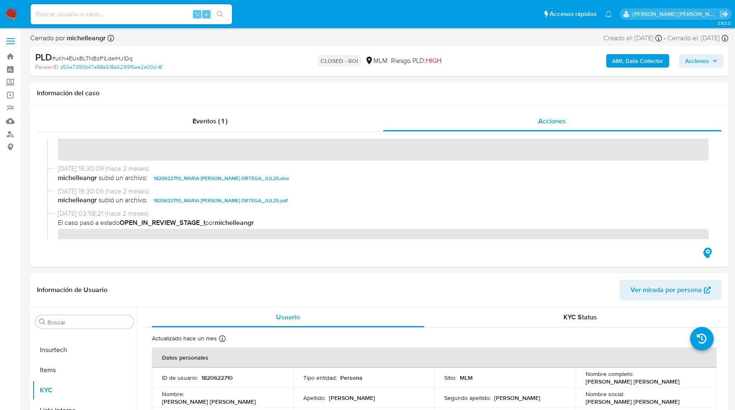
scroll to position [697, 0]
click at [246, 180] on span "1820622710_MARIA [PERSON_NAME] ORTEGA_JUL25.xlsx" at bounding box center [222, 180] width 136 height 10
click at [216, 201] on span "1820622710_MARIA [PERSON_NAME] ORTEGA_JUL25.pdf" at bounding box center [221, 202] width 134 height 10
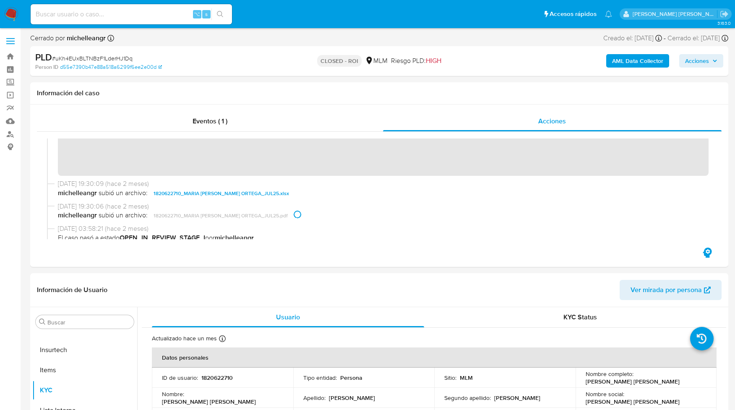
scroll to position [686, 0]
click at [619, 59] on b "AML Data Collector" at bounding box center [637, 60] width 51 height 13
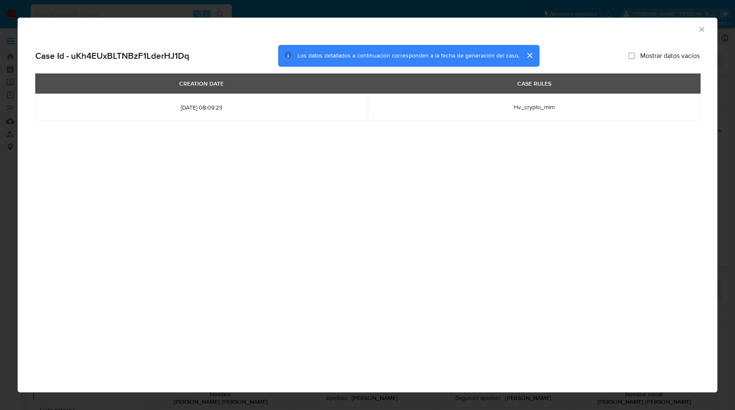
click at [703, 28] on icon "Cerrar ventana" at bounding box center [702, 29] width 8 height 8
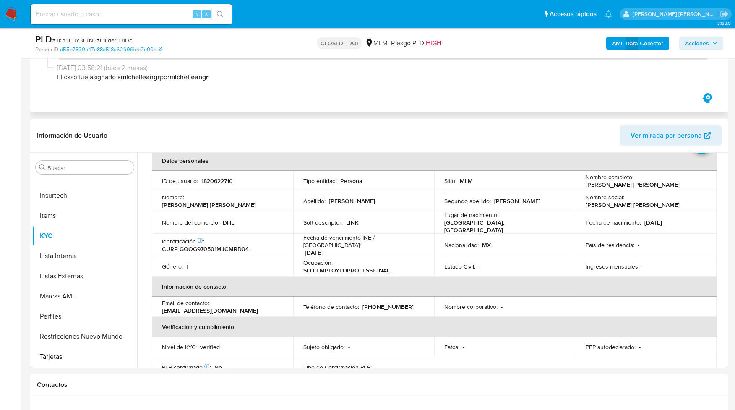
scroll to position [48, 0]
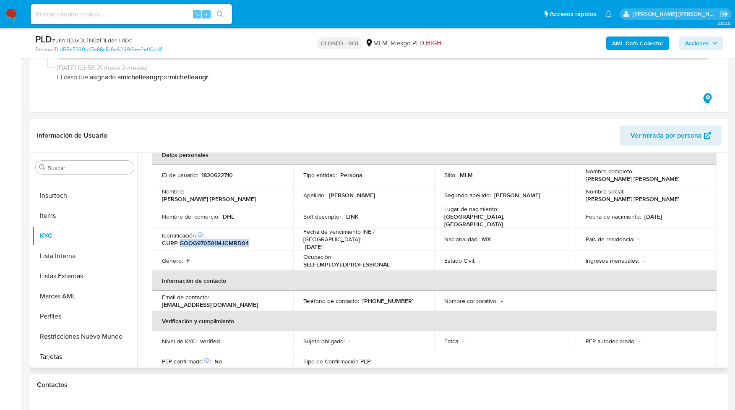
drag, startPoint x: 180, startPoint y: 239, endPoint x: 253, endPoint y: 242, distance: 72.7
click at [253, 242] on div "Identificación CIC: 180515378 : CURP GOOG970501MJCMRD04" at bounding box center [222, 239] width 121 height 15
copy p "GOOG970501MJCMRD04"
click at [226, 250] on td "Género : F" at bounding box center [222, 260] width 141 height 20
click at [188, 239] on p "CURP GOOG970501MJCMRD04" at bounding box center [205, 243] width 87 height 8
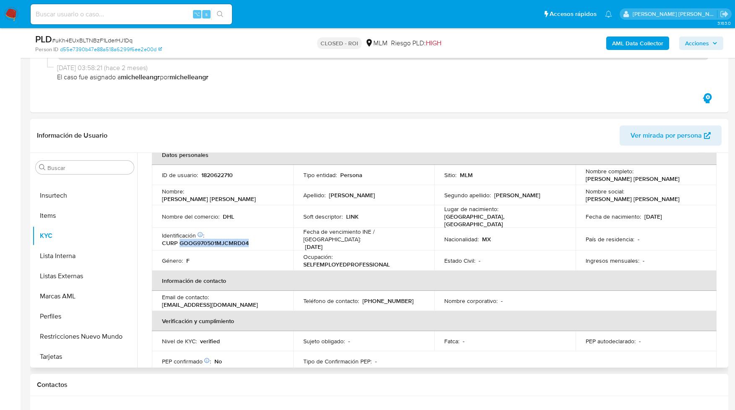
click at [188, 239] on p "CURP GOOG970501MJCMRD04" at bounding box center [205, 243] width 87 height 8
copy p "GOOG970501MJCMRD04"
click at [194, 232] on p "Identificación CIC: 180515378 :" at bounding box center [183, 236] width 42 height 8
click at [199, 233] on icon at bounding box center [200, 235] width 6 height 6
click at [201, 232] on icon at bounding box center [200, 235] width 6 height 6
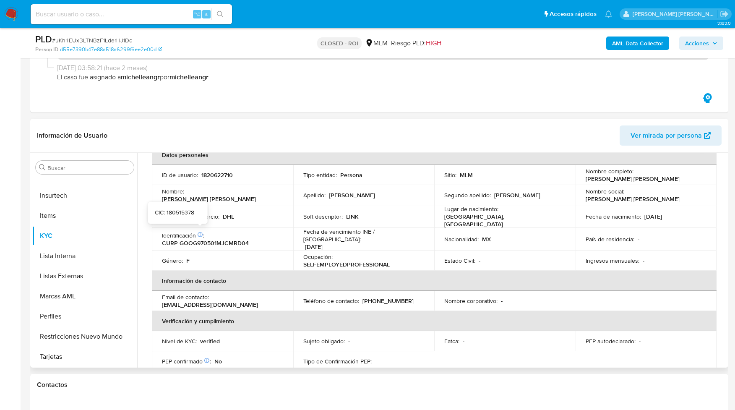
click at [201, 232] on icon at bounding box center [200, 235] width 6 height 6
click at [202, 232] on icon at bounding box center [200, 235] width 6 height 6
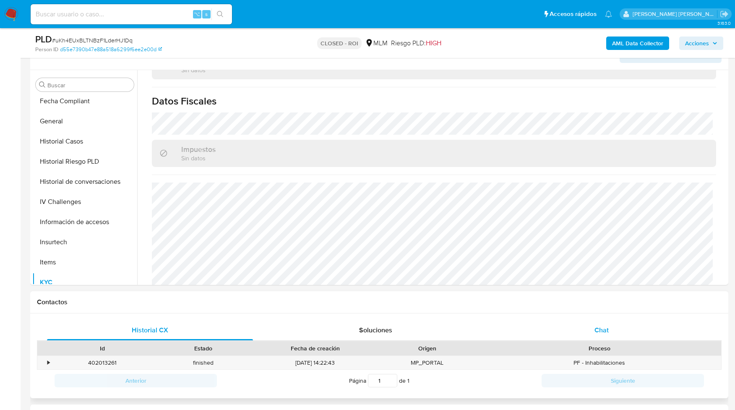
scroll to position [274, 0]
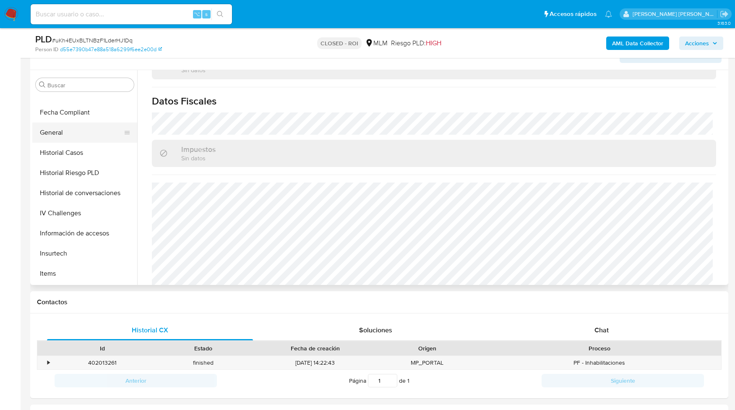
click at [57, 133] on button "General" at bounding box center [81, 132] width 98 height 20
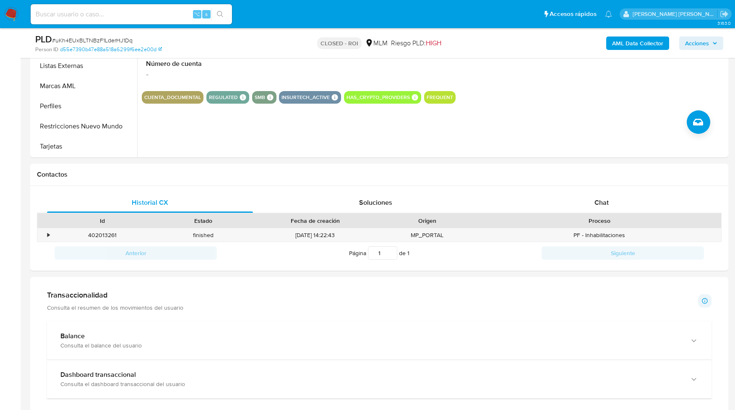
scroll to position [333, 0]
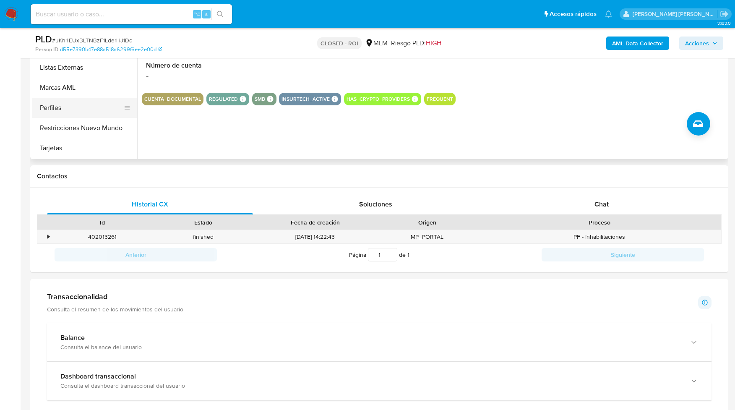
click at [53, 105] on button "Perfiles" at bounding box center [81, 108] width 98 height 20
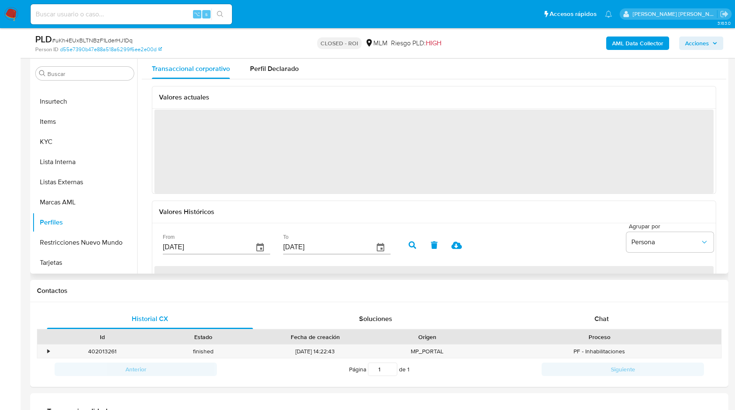
scroll to position [217, 0]
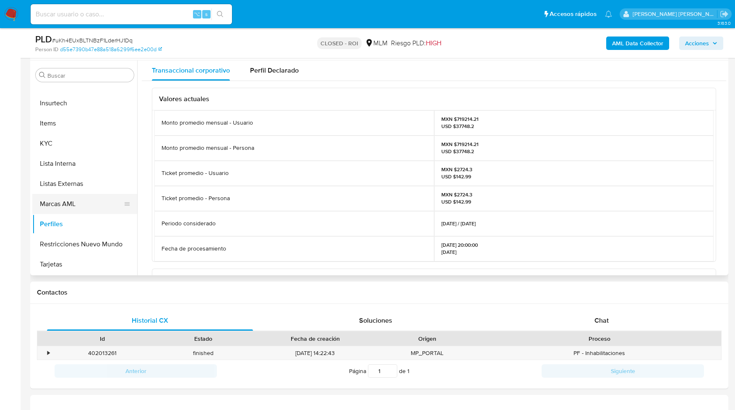
click at [61, 200] on button "Marcas AML" at bounding box center [81, 204] width 98 height 20
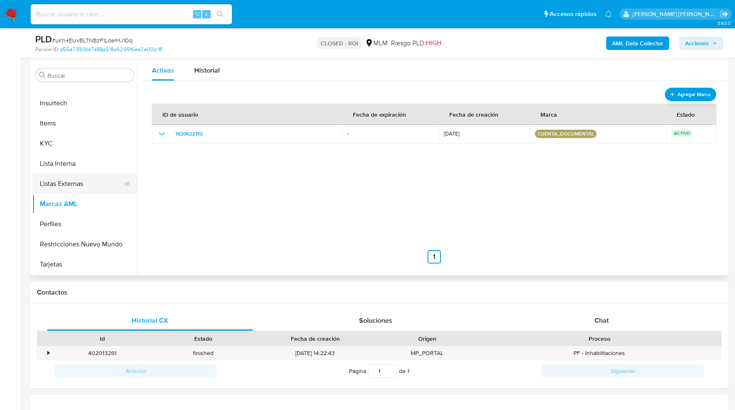
click at [65, 188] on button "Listas Externas" at bounding box center [81, 184] width 98 height 20
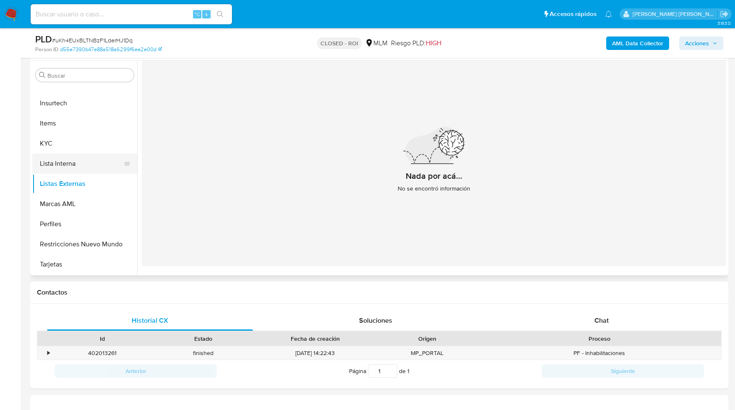
click at [64, 167] on button "Lista Interna" at bounding box center [81, 164] width 98 height 20
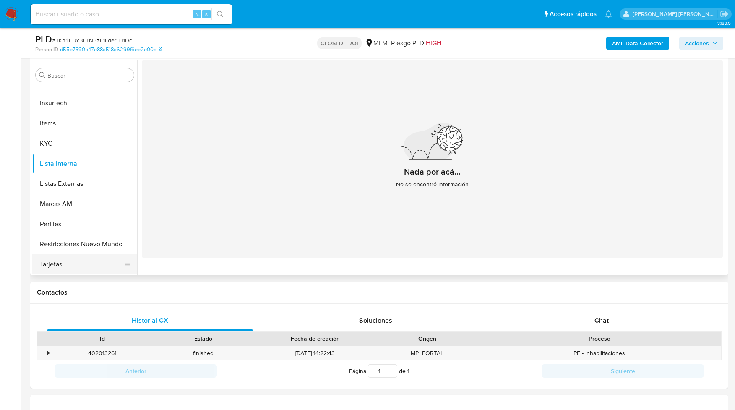
click at [44, 265] on button "Tarjetas" at bounding box center [81, 264] width 98 height 20
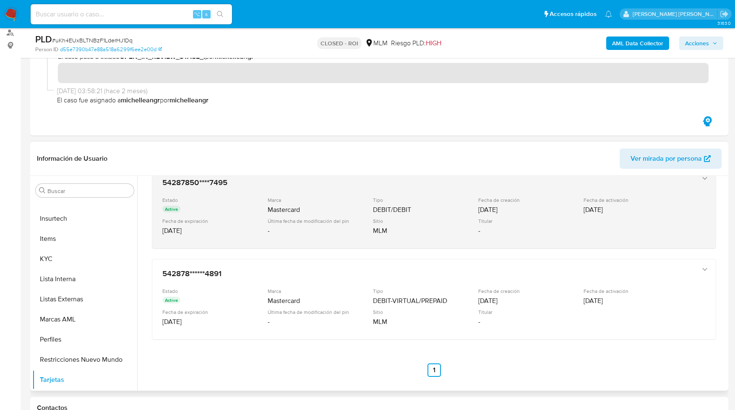
scroll to position [0, 0]
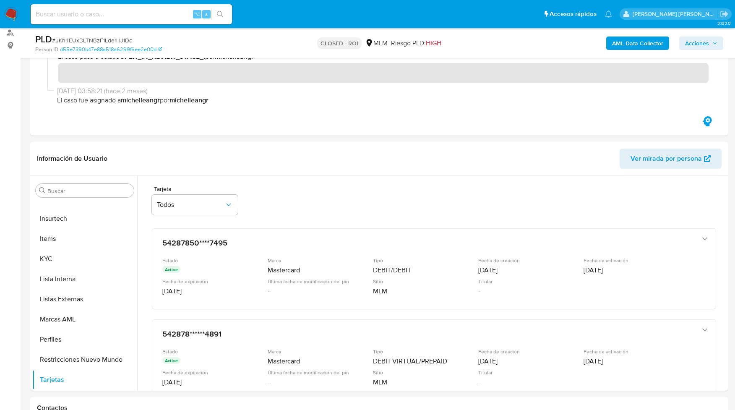
click at [66, 15] on input at bounding box center [131, 14] width 201 height 11
paste input "223293539"
type input "223293539"
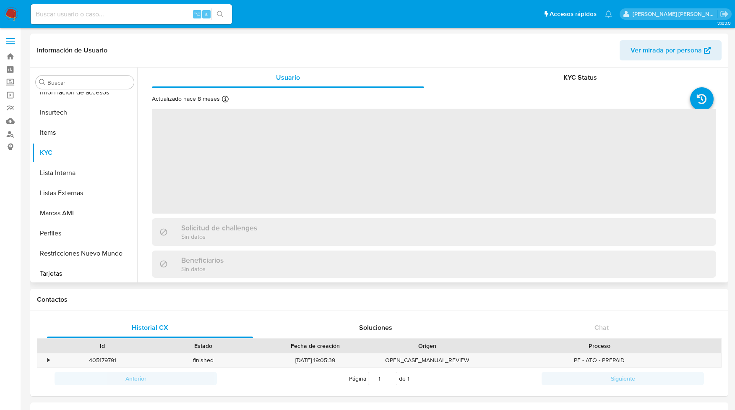
scroll to position [414, 0]
select select "10"
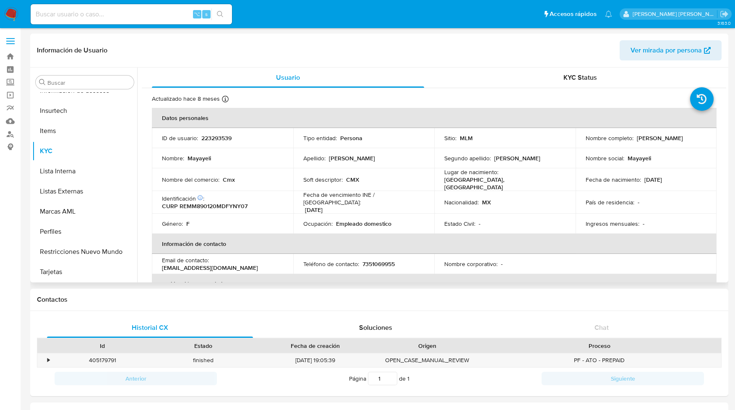
click at [217, 202] on p "CURP REMM890120MDFYNY07" at bounding box center [205, 206] width 86 height 8
copy p "REMM890120MDFYNY07"
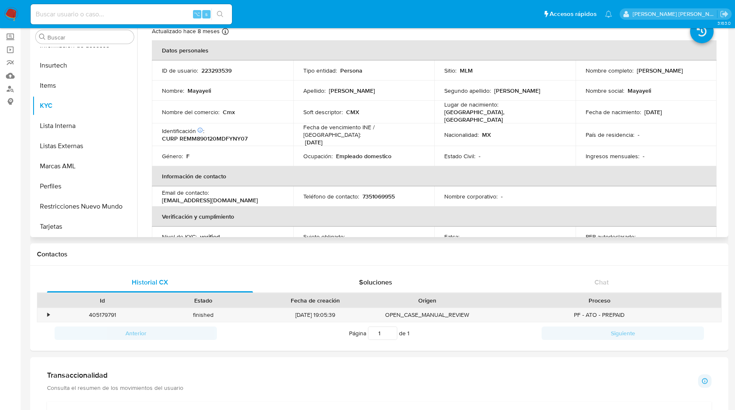
scroll to position [18, 0]
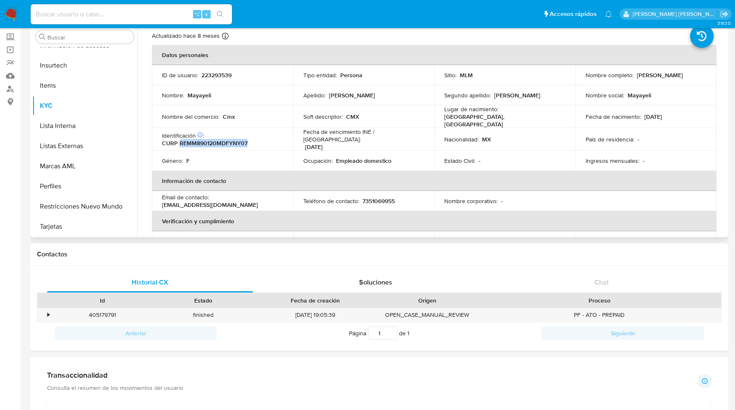
drag, startPoint x: 251, startPoint y: 138, endPoint x: 180, endPoint y: 138, distance: 70.9
click at [180, 138] on div "Identificación CIC: 173543364 : CURP REMM890120MDFYNY07" at bounding box center [222, 139] width 121 height 15
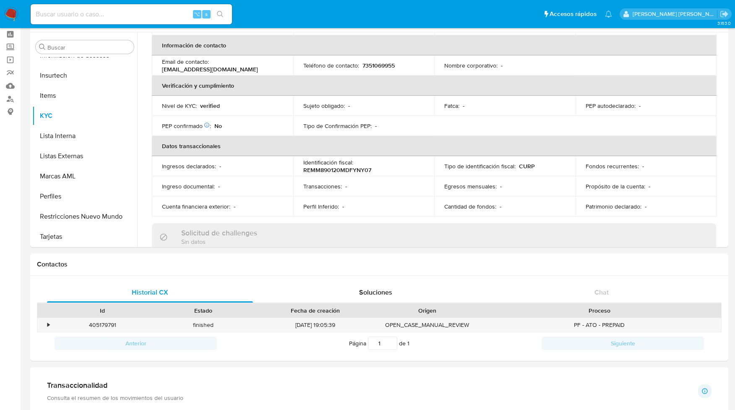
scroll to position [162, 0]
drag, startPoint x: 302, startPoint y: 165, endPoint x: 373, endPoint y: 166, distance: 70.1
click at [373, 167] on div "Identificación fiscal : REMM890120MDFYNY07" at bounding box center [363, 167] width 121 height 15
copy p "REMM890120MDFYNY07"
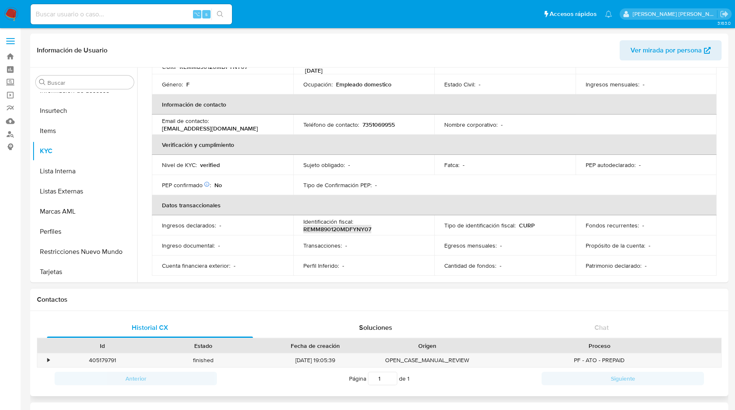
scroll to position [143, 0]
